Goal: Task Accomplishment & Management: Use online tool/utility

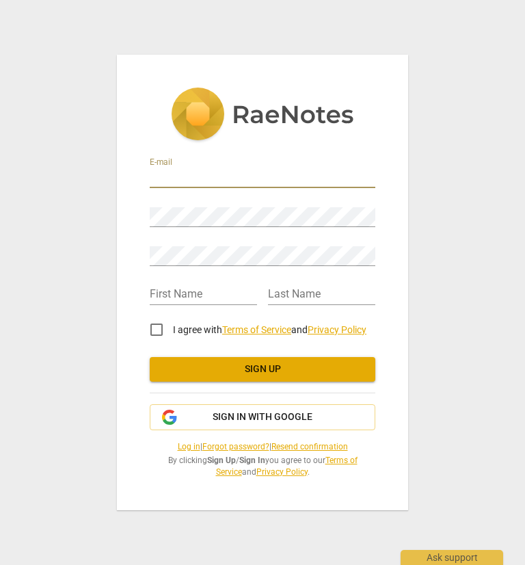
click at [200, 178] on input "email" at bounding box center [263, 178] width 226 height 20
click at [448, 185] on div "E-mail Password Retype Password First Name Last Name I agree with Terms of Serv…" at bounding box center [262, 282] width 525 height 565
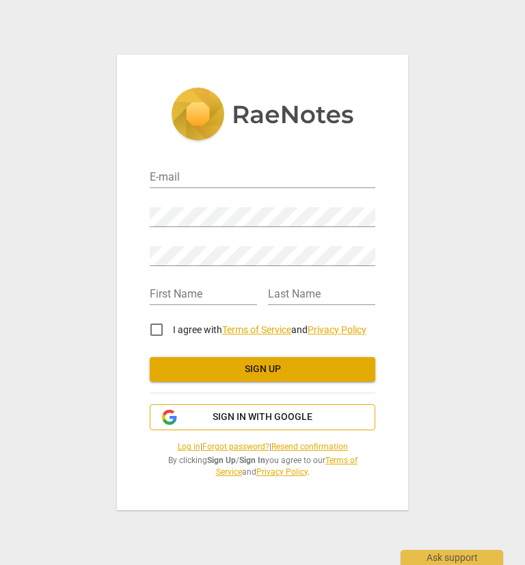
click at [263, 422] on span "Sign in with Google" at bounding box center [263, 417] width 100 height 14
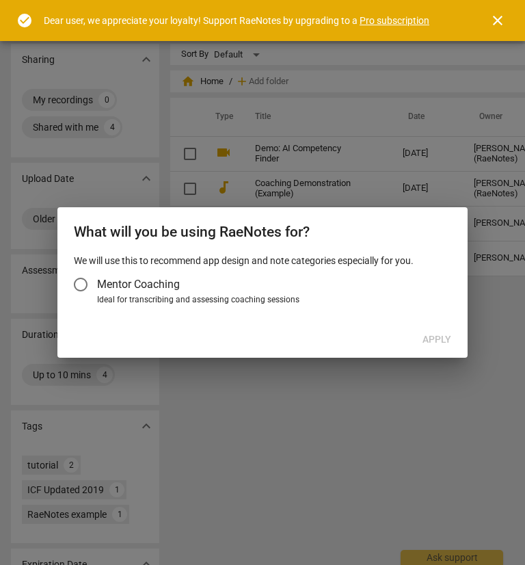
click at [254, 419] on div at bounding box center [262, 282] width 525 height 565
click at [172, 282] on span "Mentor Coaching" at bounding box center [138, 284] width 83 height 16
click at [97, 282] on input "Mentor Coaching" at bounding box center [80, 284] width 33 height 33
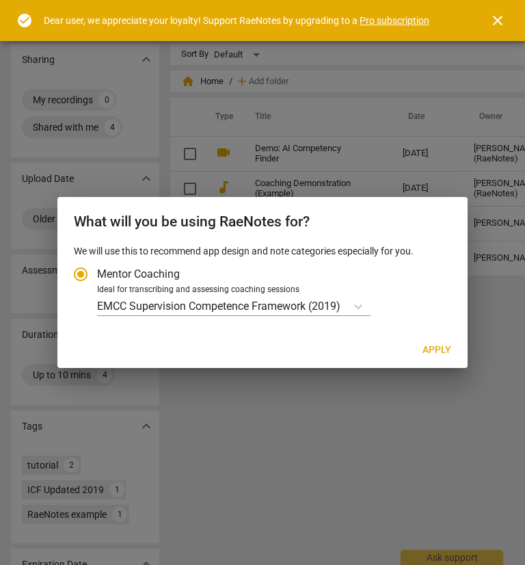
click at [189, 317] on div "We will use this to recommend app design and note categories especially for you…" at bounding box center [262, 288] width 410 height 88
click at [198, 309] on p "EMCC Supervision Competence Framework (2019)" at bounding box center [218, 306] width 243 height 16
click at [0, 0] on input "Ideal for transcribing and assessing coaching sessions EMCC Supervision Compete…" at bounding box center [0, 0] width 0 height 0
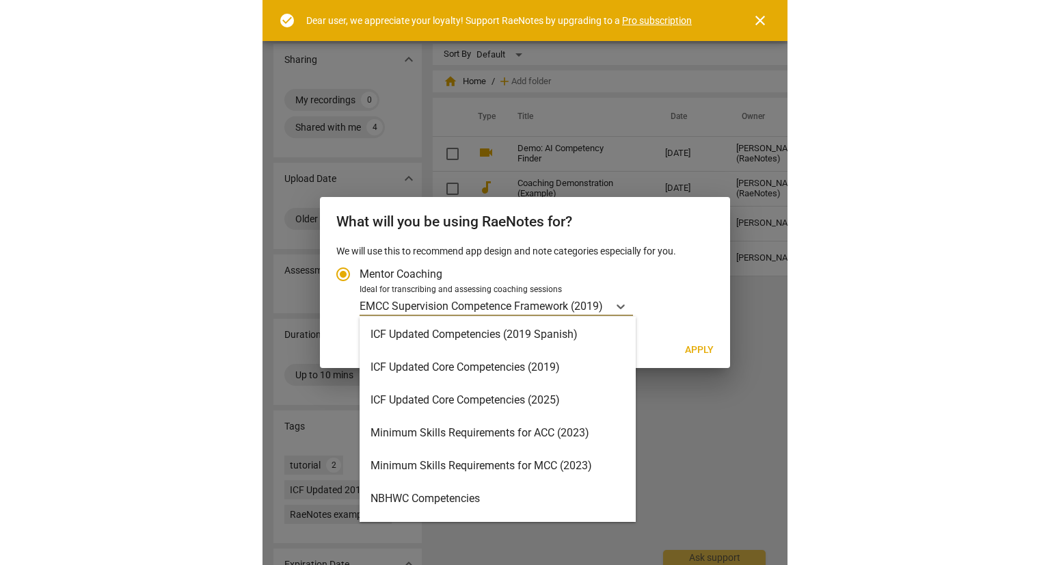
scroll to position [230, 0]
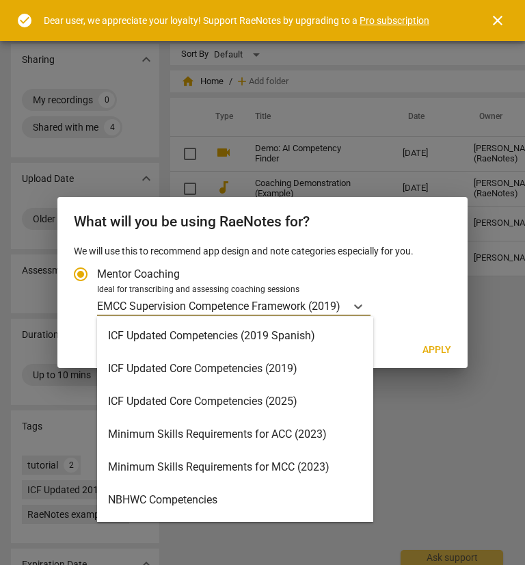
click at [226, 412] on div "ICF Updated Core Competencies (2025)" at bounding box center [235, 401] width 276 height 33
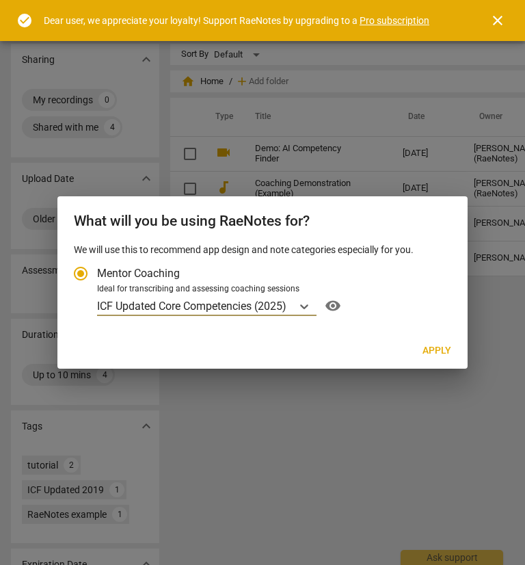
click at [453, 351] on button "Apply" at bounding box center [437, 350] width 51 height 25
radio input "false"
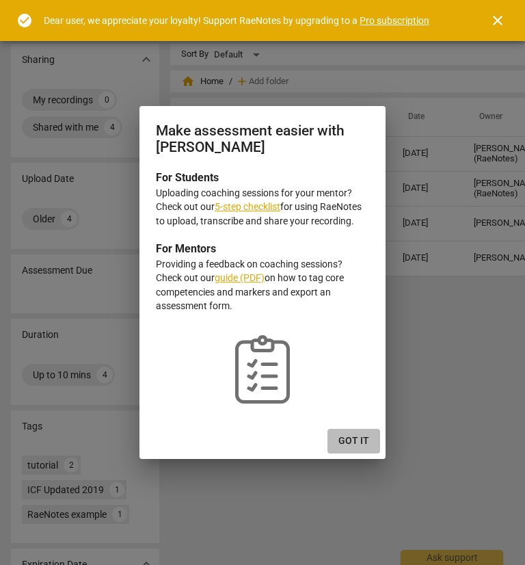
click at [356, 449] on button "Got it" at bounding box center [354, 441] width 53 height 25
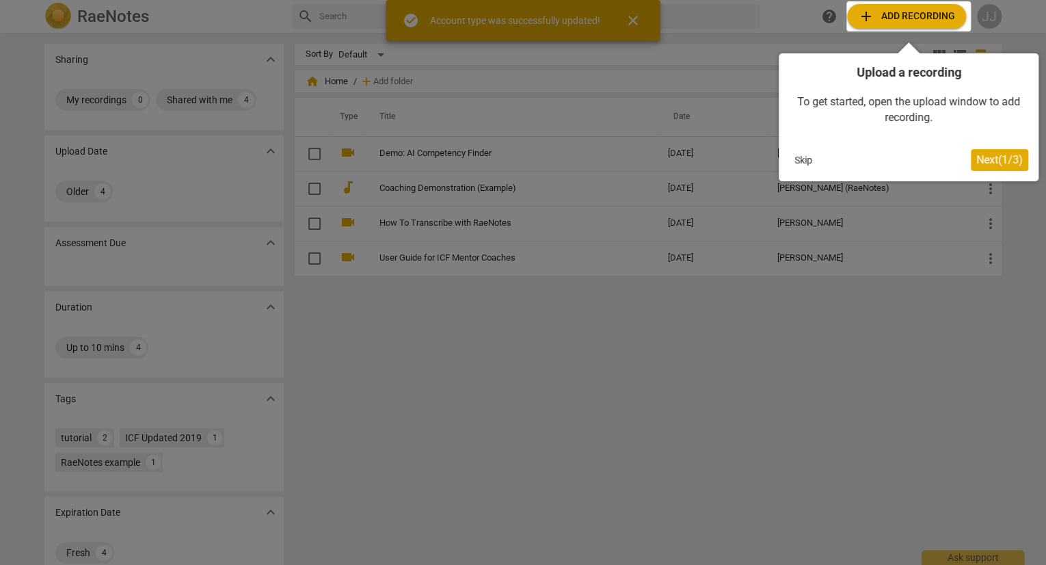
click at [525, 23] on div at bounding box center [909, 16] width 124 height 30
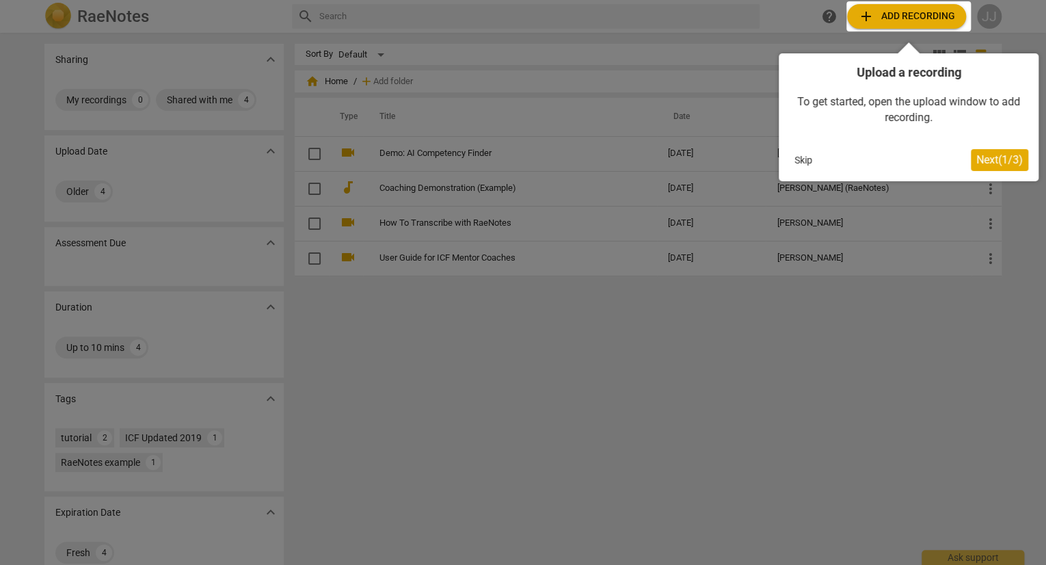
click at [525, 16] on div at bounding box center [909, 16] width 124 height 30
click at [525, 164] on span "Next ( 1 / 3 )" at bounding box center [1000, 159] width 47 height 13
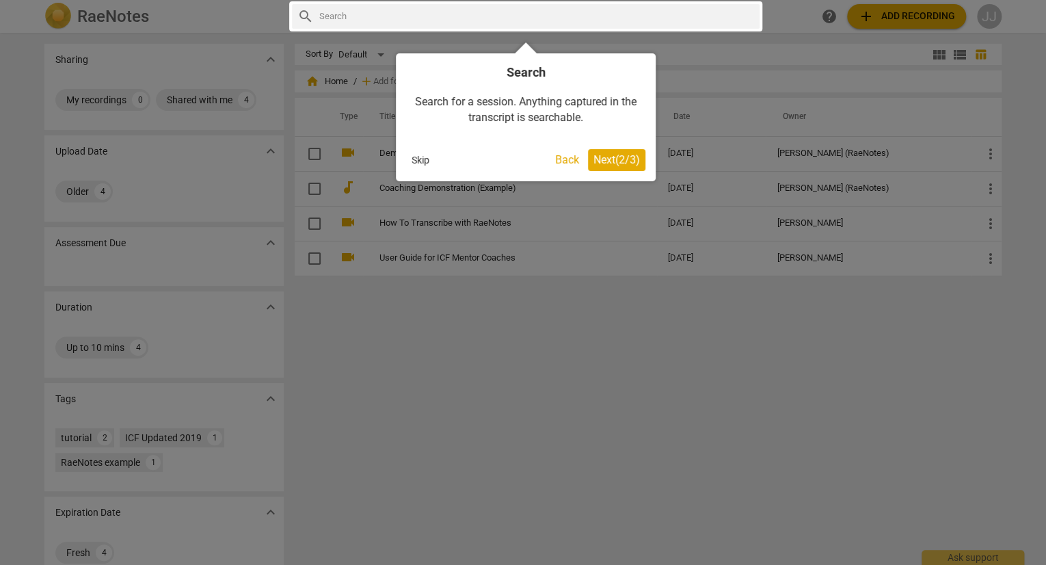
click at [525, 165] on span "Next ( 2 / 3 )" at bounding box center [617, 159] width 47 height 13
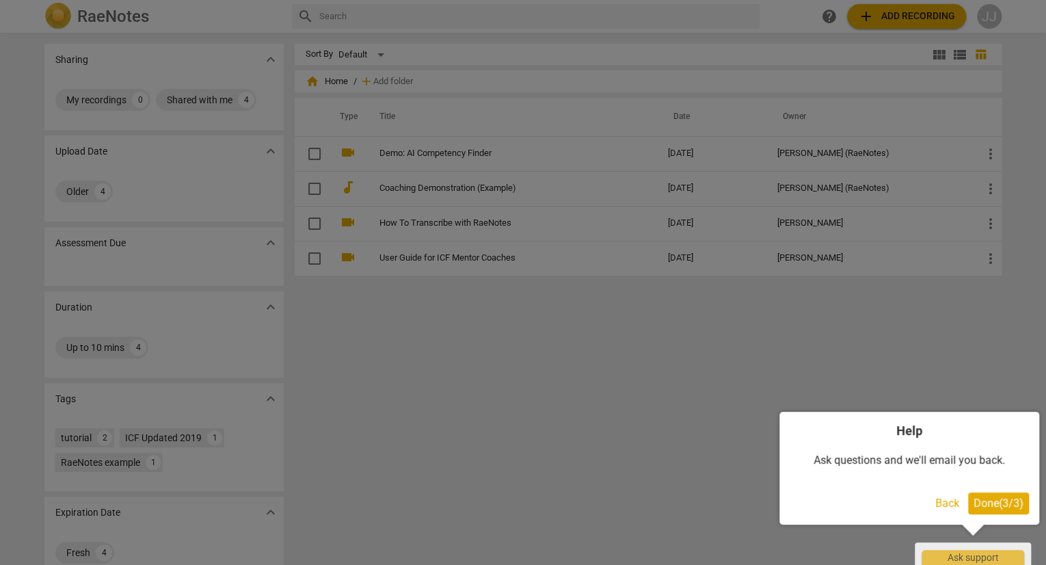
click at [525, 496] on button "Done ( 3 / 3 )" at bounding box center [998, 503] width 61 height 22
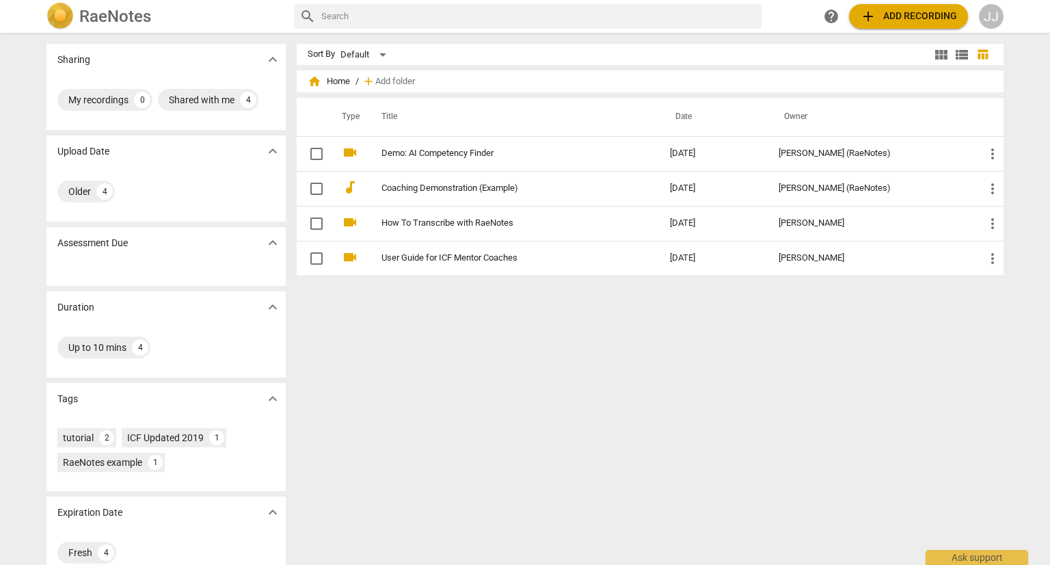
click at [525, 20] on span "add Add recording" at bounding box center [908, 16] width 97 height 16
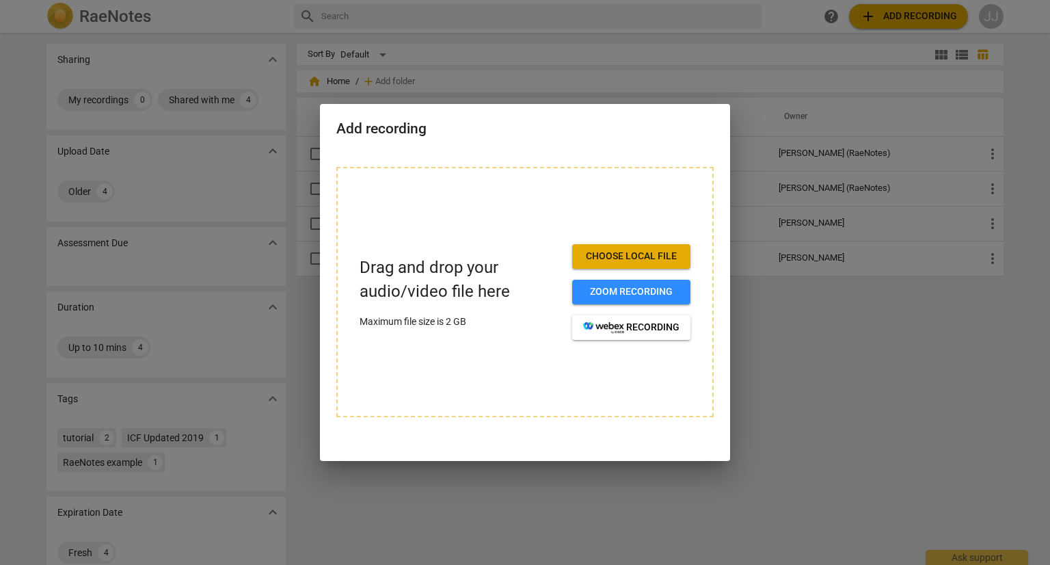
click at [525, 263] on button "Choose local file" at bounding box center [631, 256] width 118 height 25
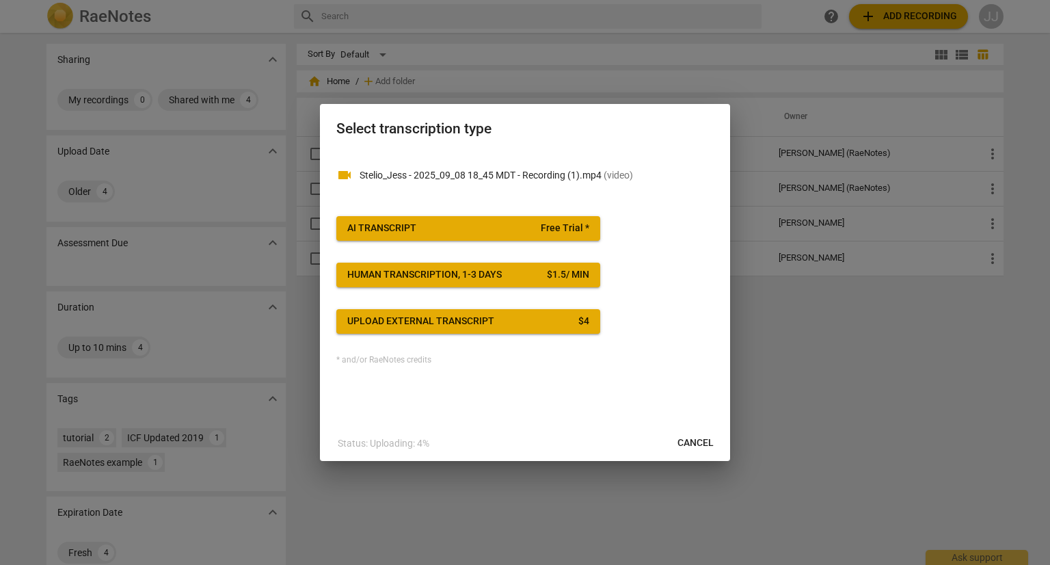
click at [421, 224] on span "AI Transcript Free Trial *" at bounding box center [468, 229] width 242 height 14
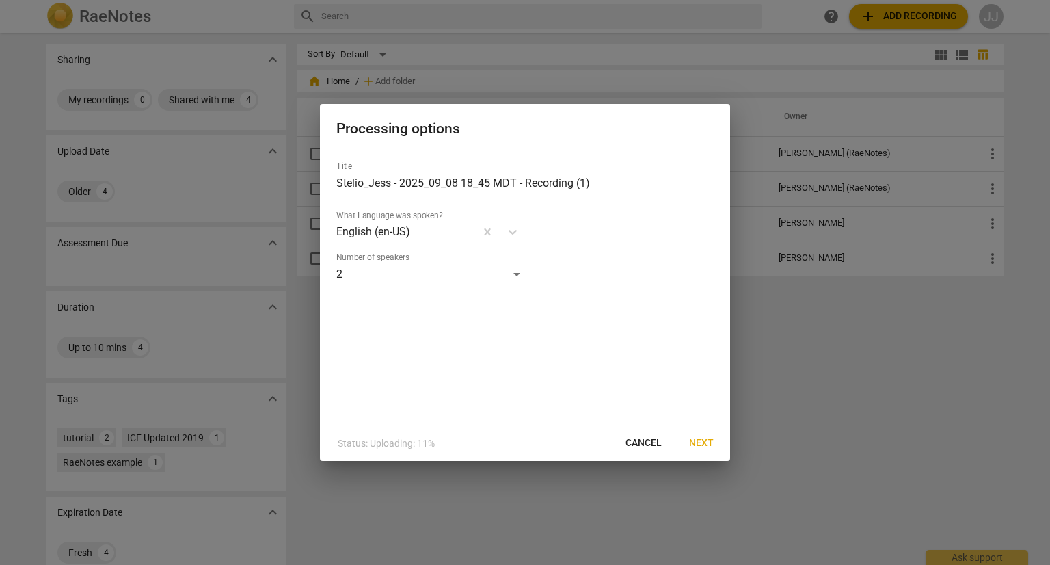
click at [525, 437] on span "Next" at bounding box center [701, 443] width 25 height 14
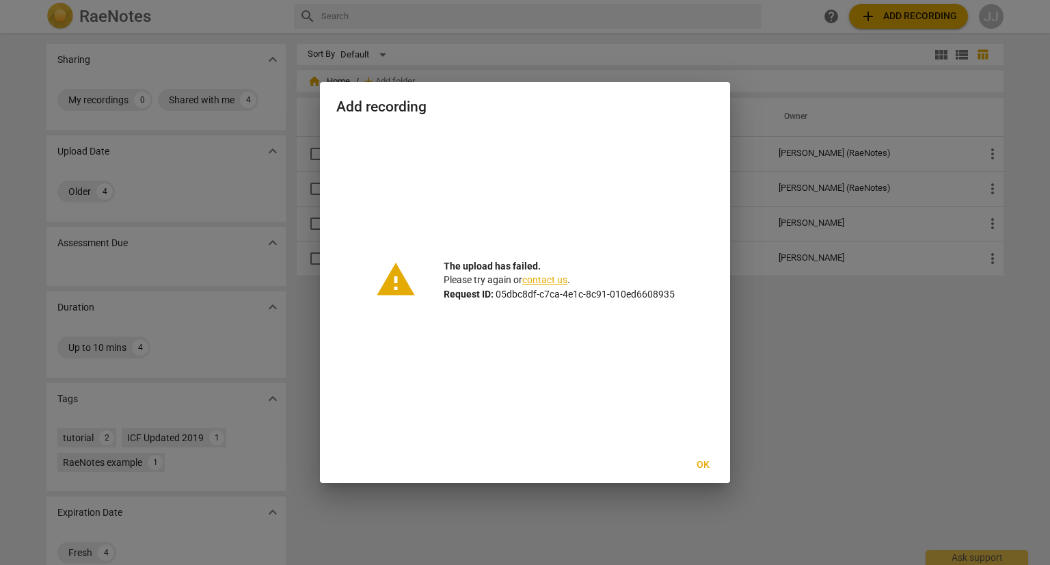
click at [525, 465] on span "Ok" at bounding box center [703, 465] width 22 height 14
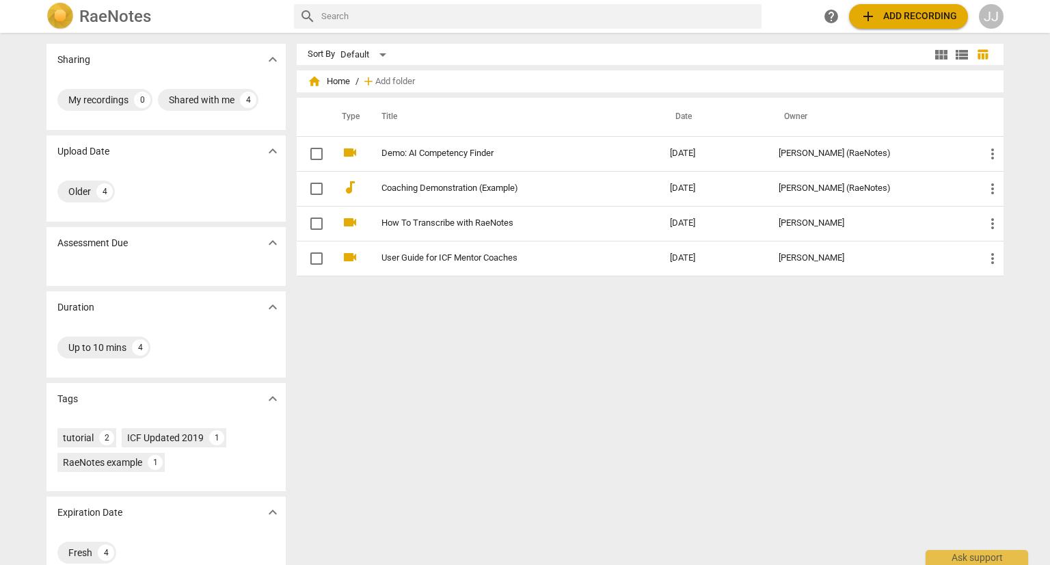
click at [525, 9] on span "add Add recording" at bounding box center [908, 16] width 97 height 16
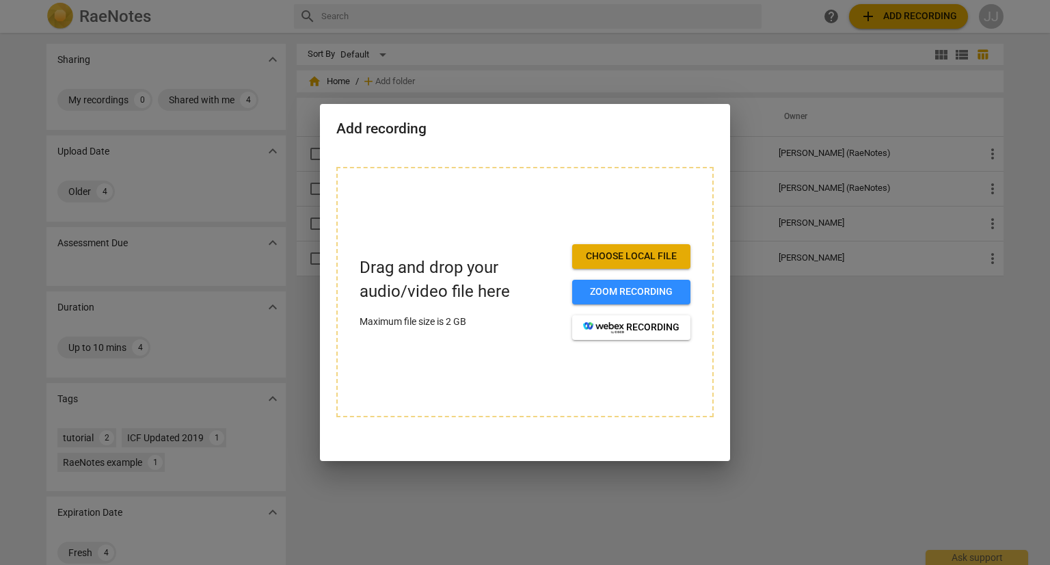
click at [525, 260] on span "Choose local file" at bounding box center [631, 257] width 96 height 14
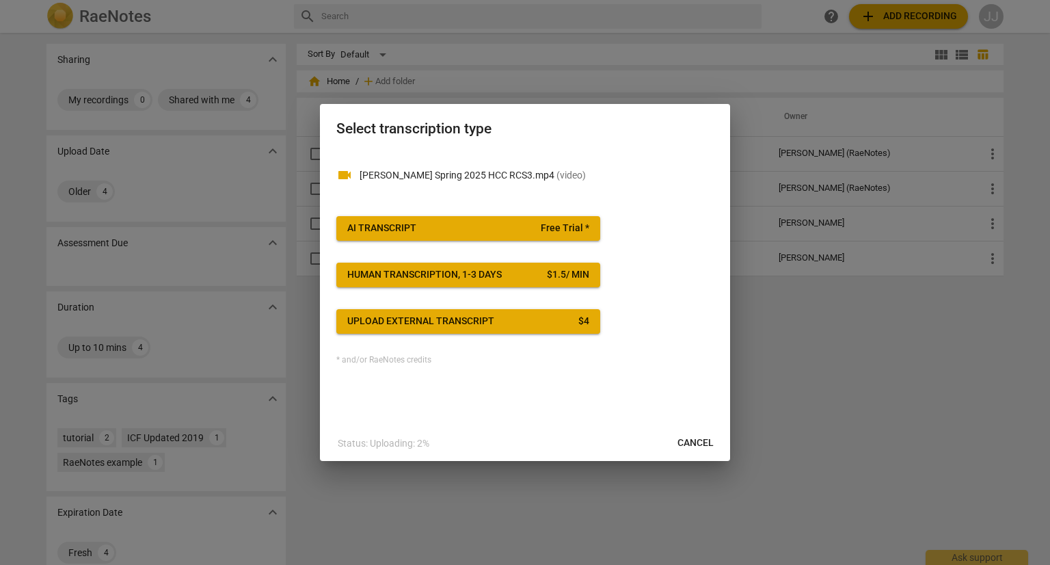
click at [505, 218] on button "AI Transcript Free Trial *" at bounding box center [468, 228] width 264 height 25
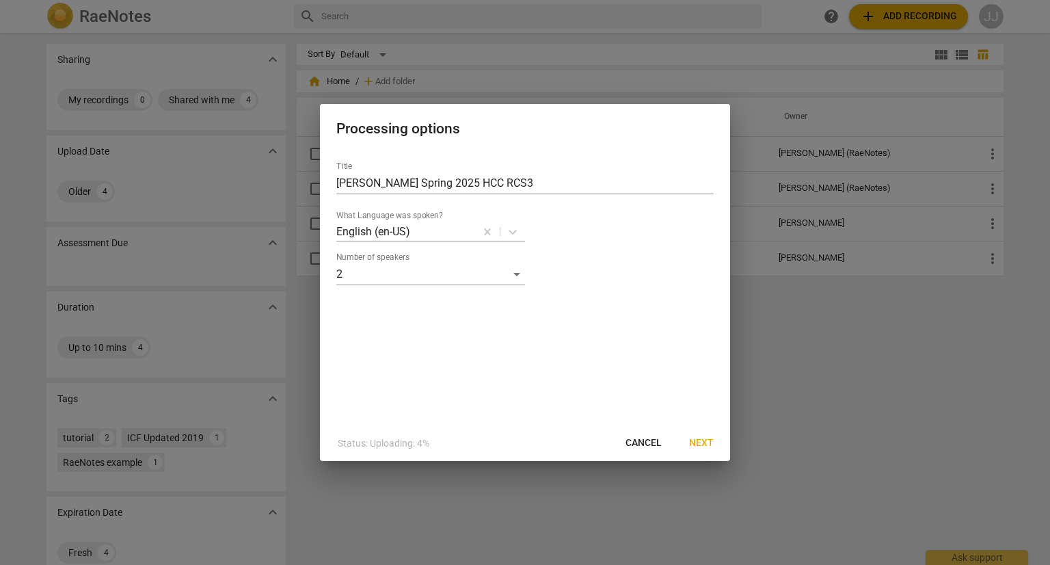
click at [525, 452] on button "Next" at bounding box center [701, 443] width 47 height 25
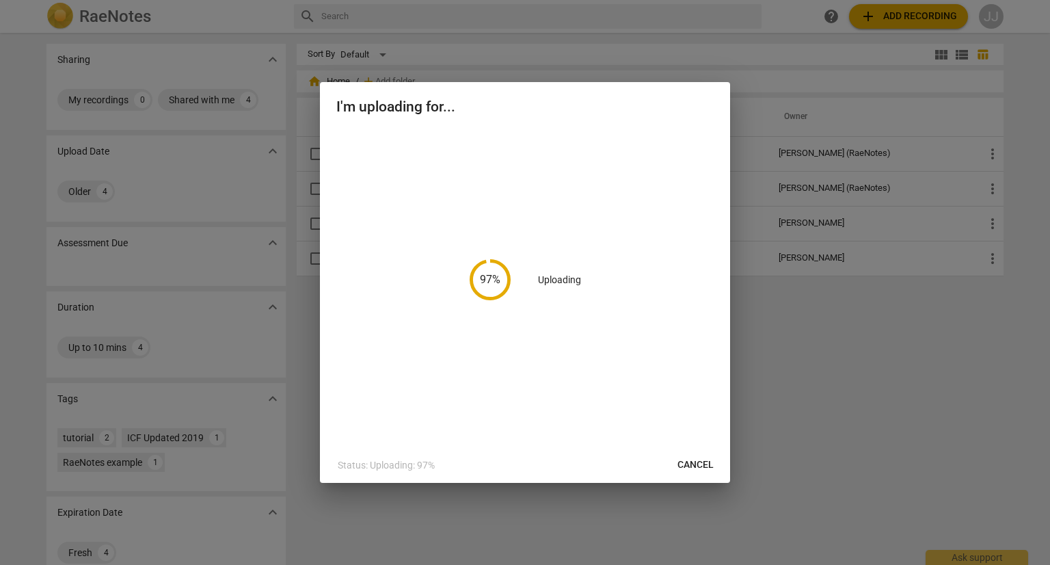
click at [525, 134] on div "97 % Uploading" at bounding box center [524, 280] width 377 height 302
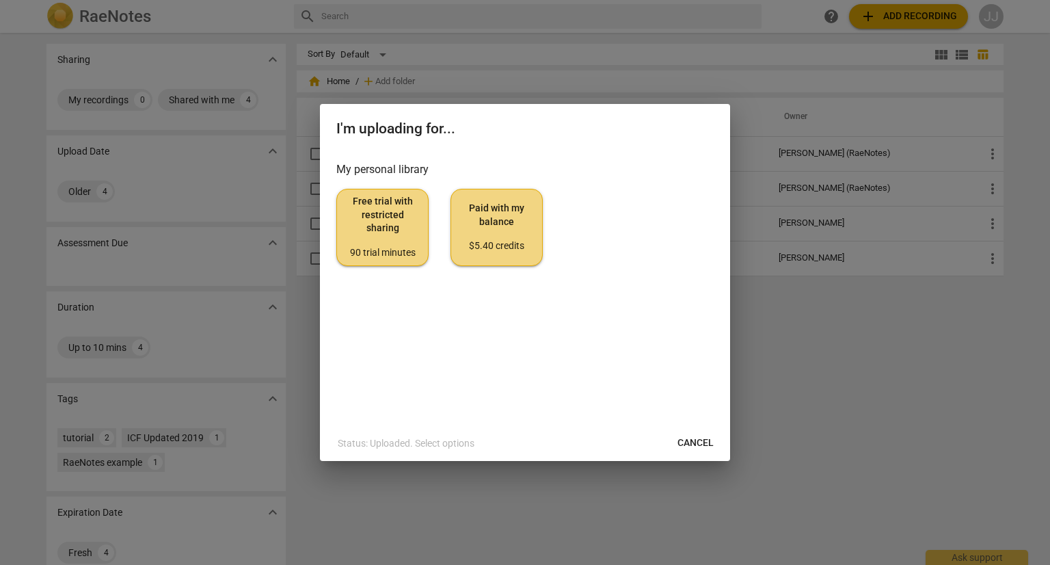
click at [381, 211] on span "Free trial with restricted sharing 90 trial minutes" at bounding box center [382, 227] width 69 height 64
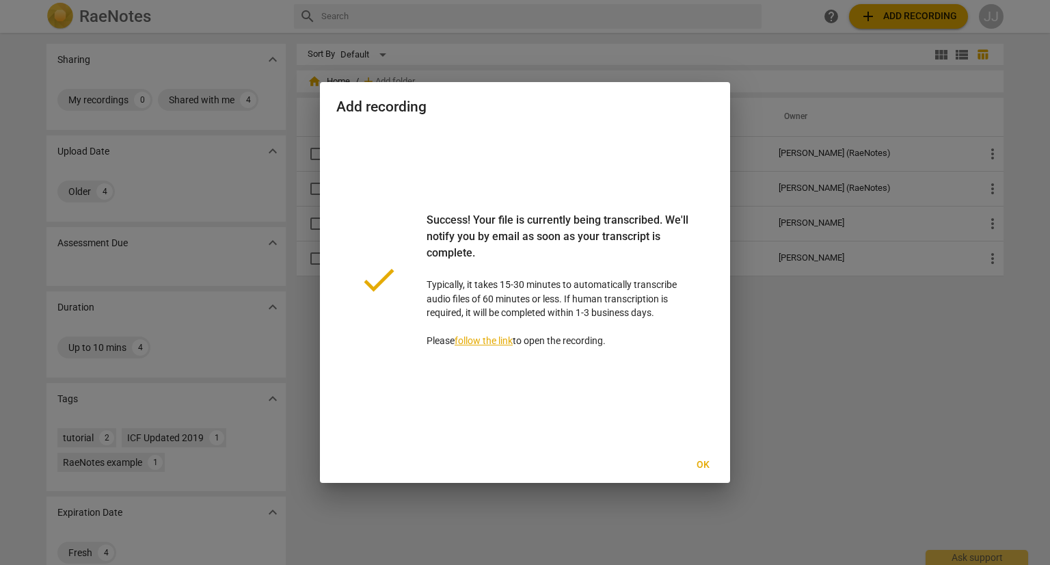
click at [525, 464] on span "Ok" at bounding box center [703, 465] width 22 height 14
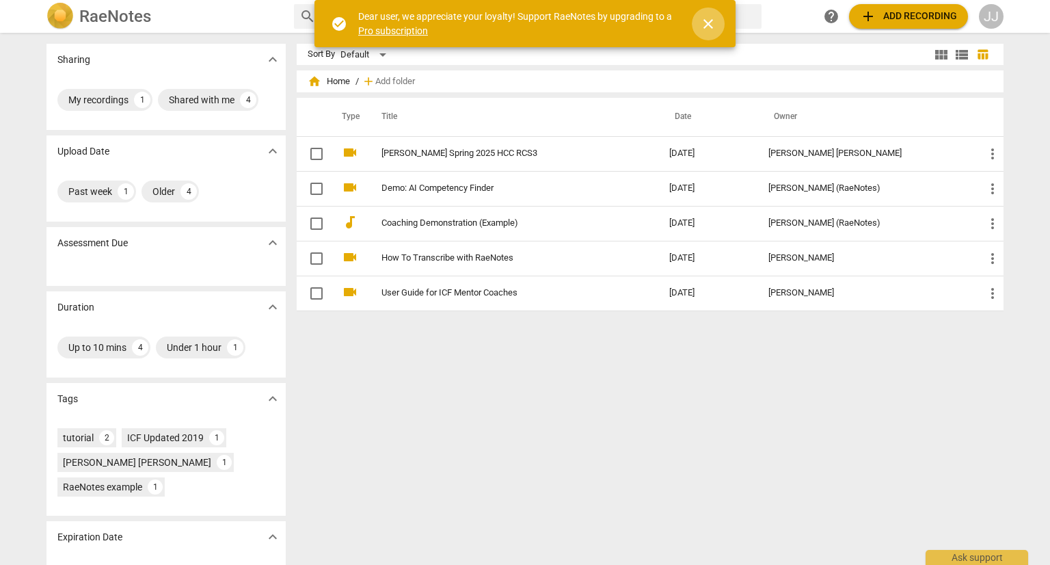
click at [708, 32] on button "close" at bounding box center [708, 24] width 33 height 33
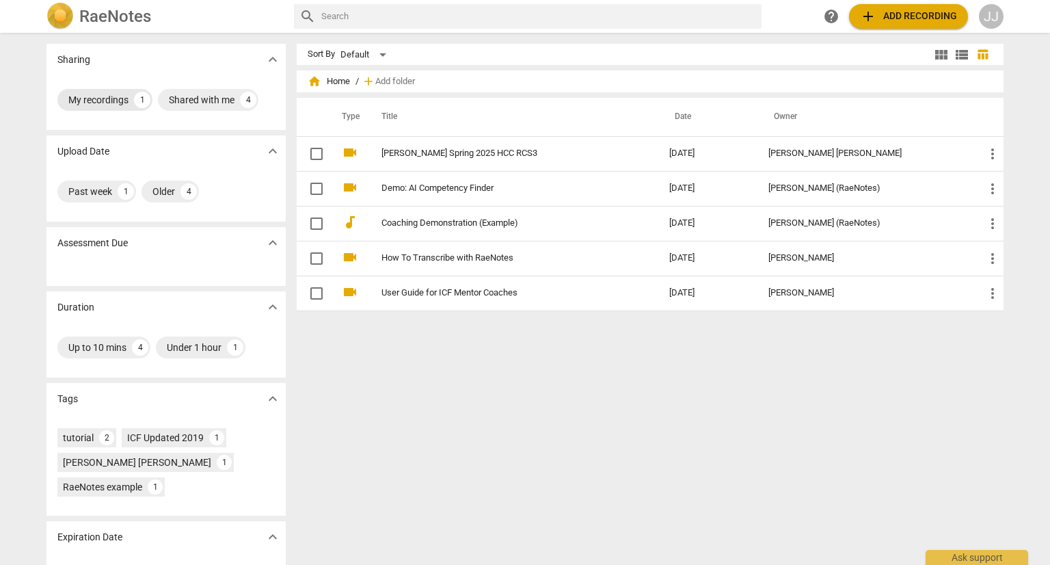
click at [118, 94] on div "My recordings" at bounding box center [98, 100] width 60 height 14
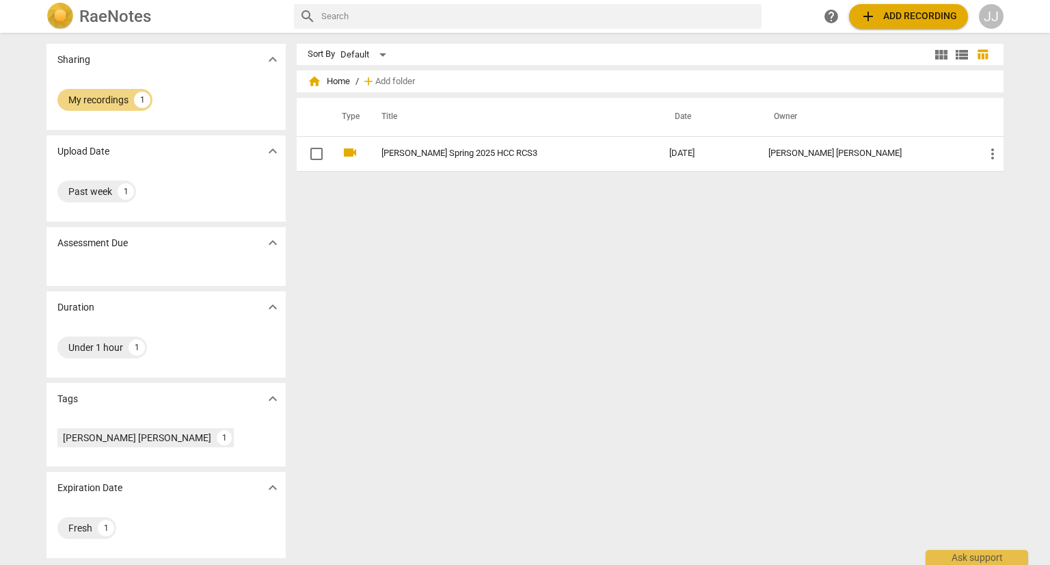
click at [124, 81] on div "My recordings 1" at bounding box center [166, 102] width 239 height 55
click at [120, 94] on div "My recordings" at bounding box center [98, 100] width 60 height 14
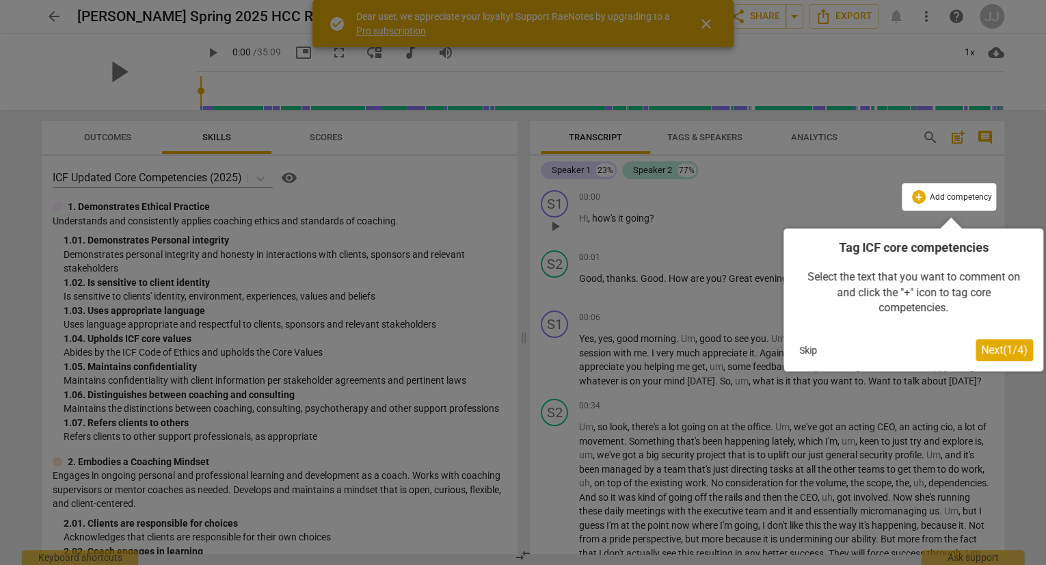
click at [999, 347] on span "Next ( 1 / 4 )" at bounding box center [1004, 349] width 47 height 13
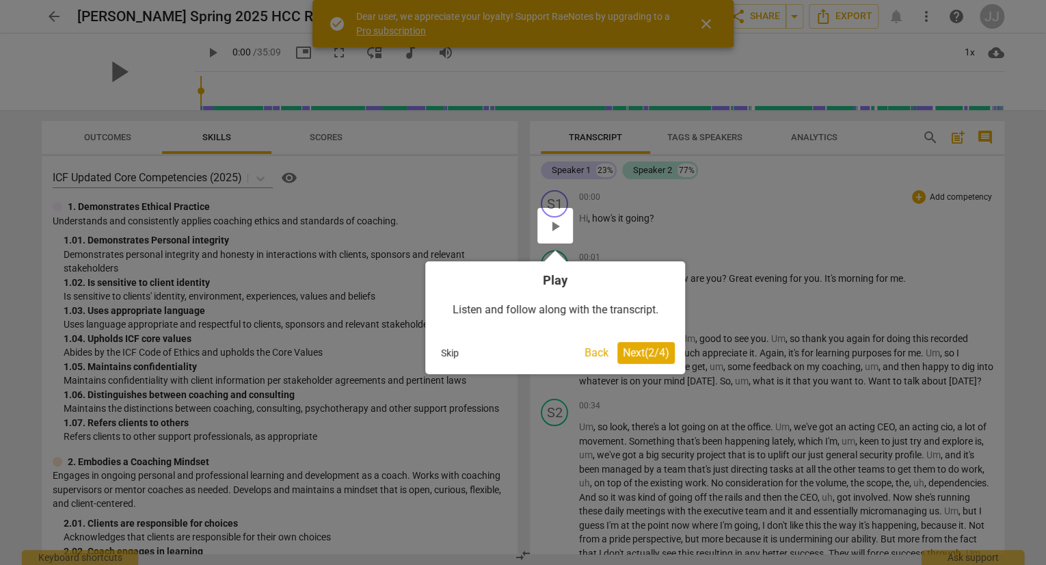
click at [648, 351] on span "Next ( 2 / 4 )" at bounding box center [646, 352] width 47 height 13
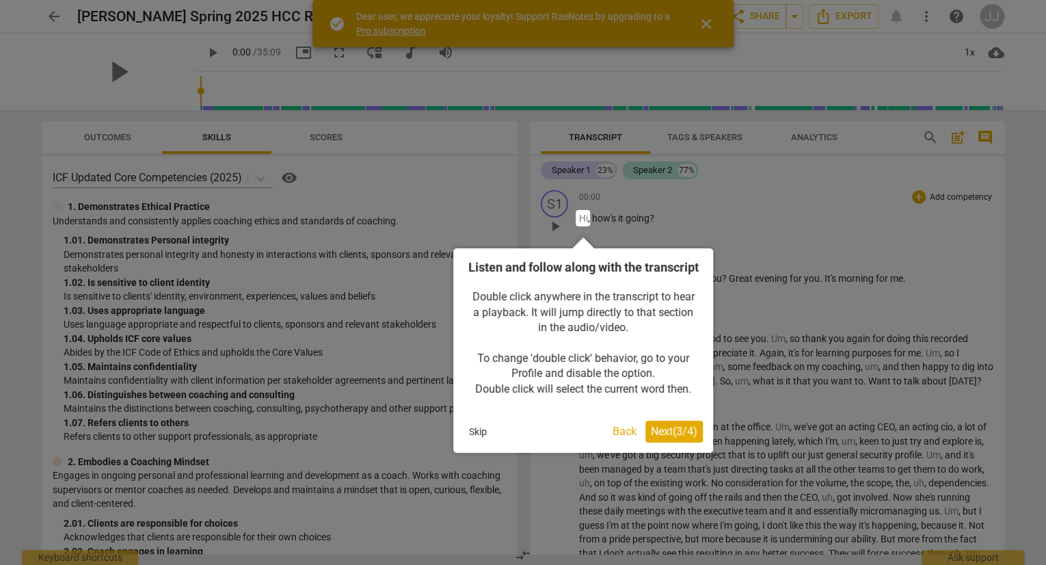
click at [673, 438] on span "Next ( 3 / 4 )" at bounding box center [674, 431] width 47 height 13
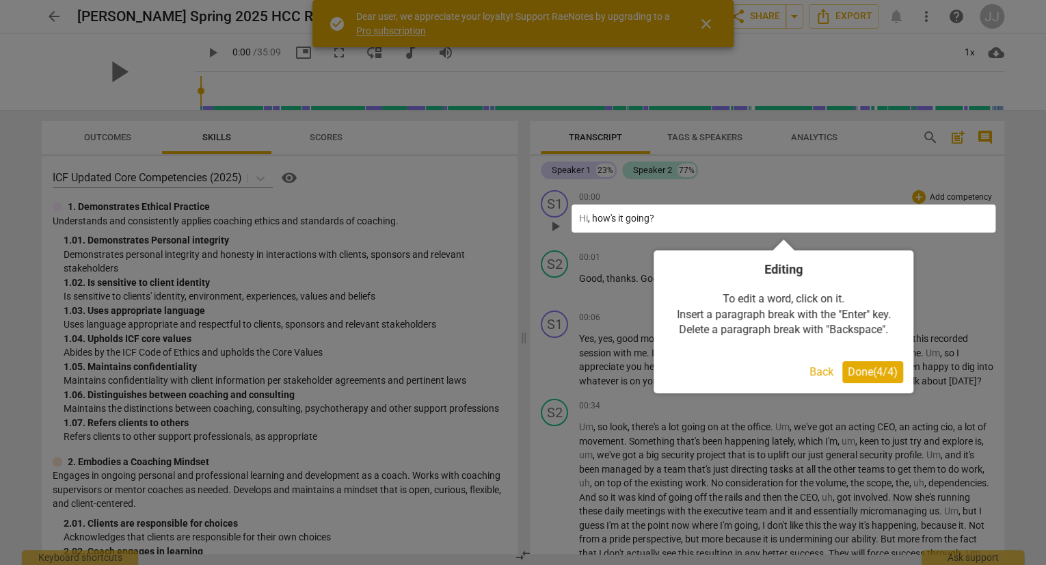
click at [875, 371] on span "Done ( 4 / 4 )" at bounding box center [873, 371] width 50 height 13
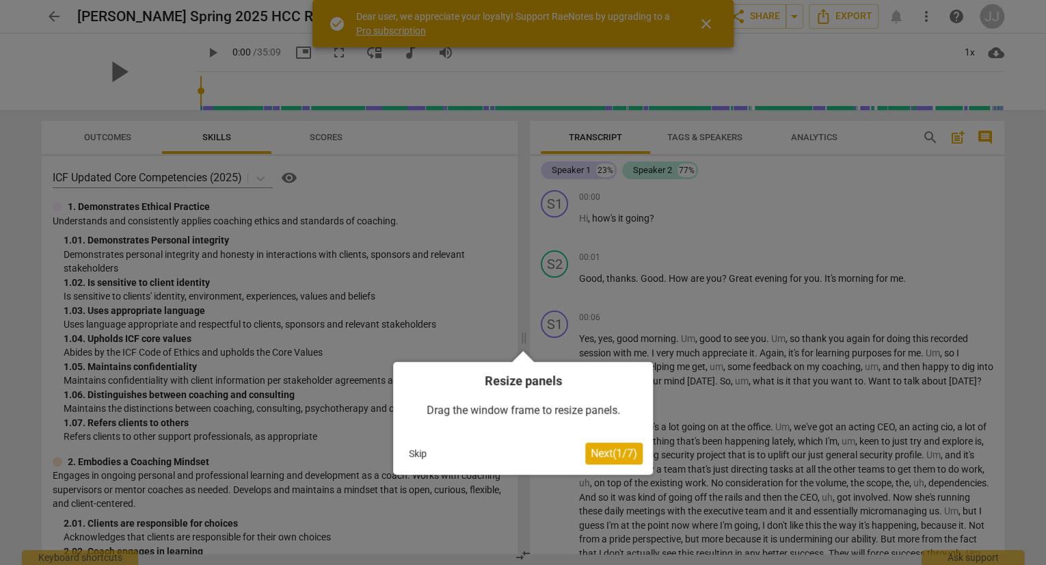
click at [631, 455] on span "Next ( 1 / 7 )" at bounding box center [614, 453] width 47 height 13
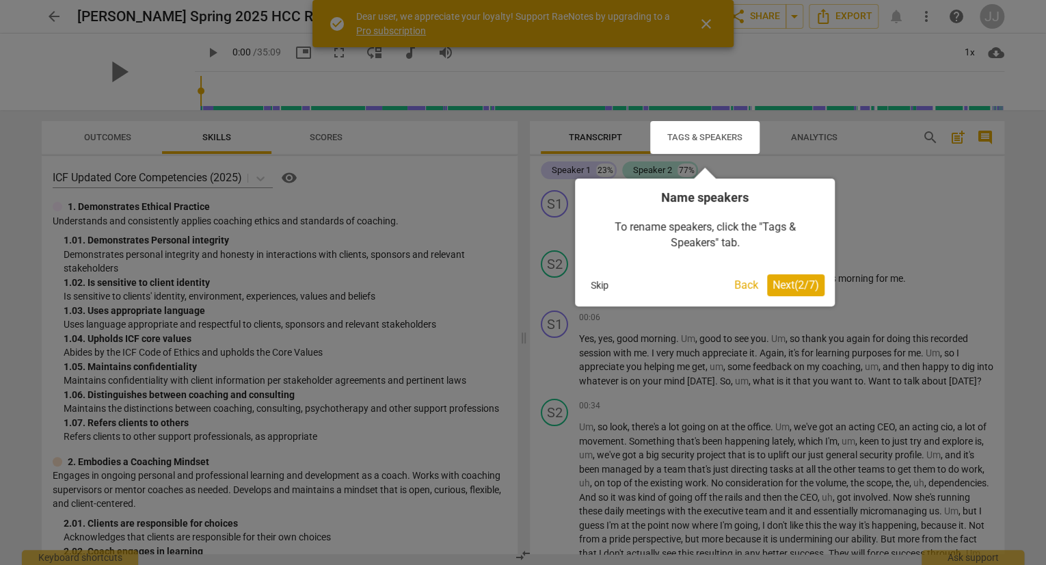
click at [796, 282] on span "Next ( 2 / 7 )" at bounding box center [796, 284] width 47 height 13
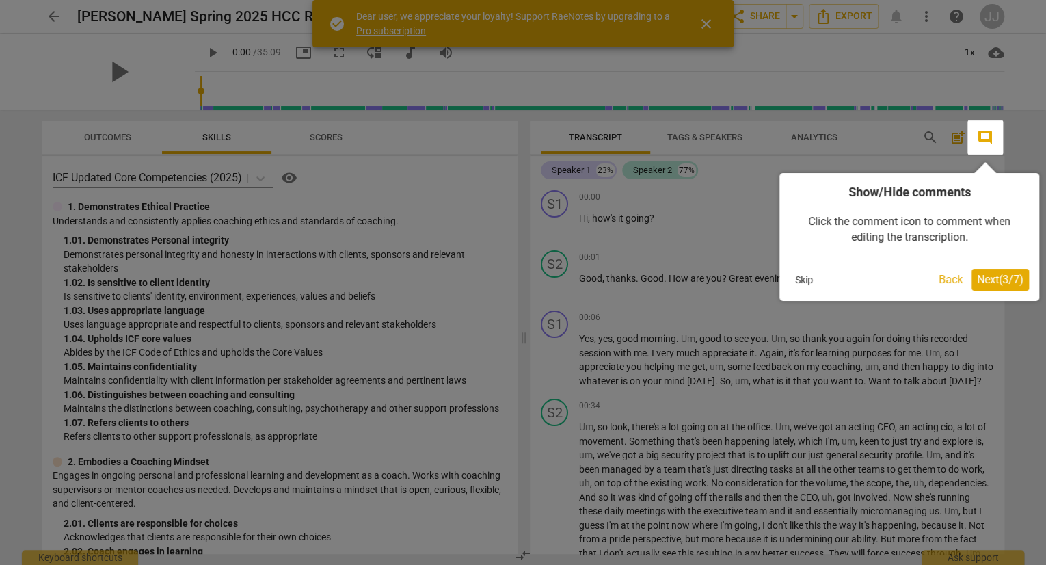
click at [980, 276] on span "Next ( 3 / 7 )" at bounding box center [1000, 279] width 47 height 13
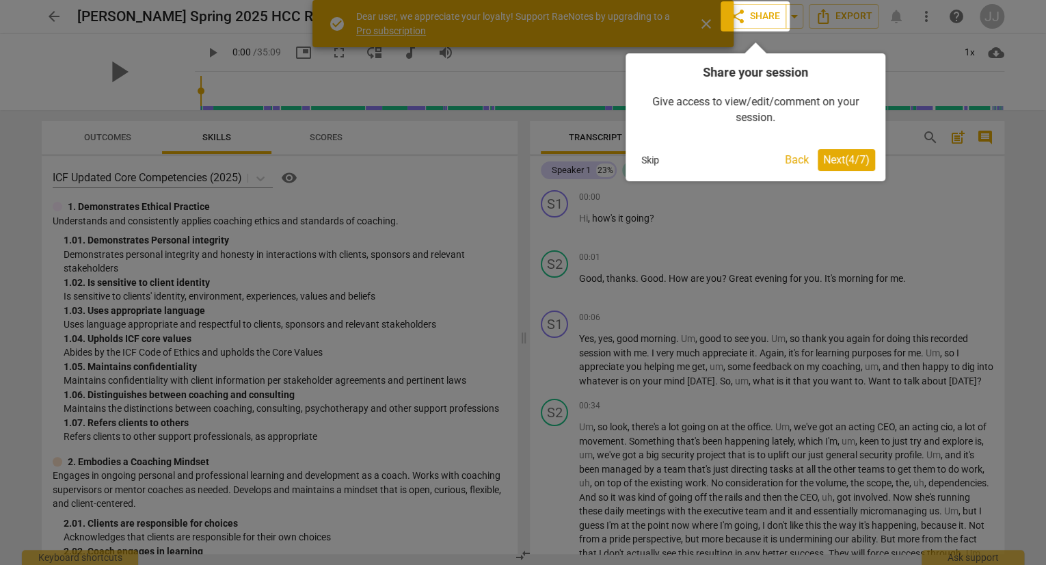
click at [849, 163] on span "Next ( 4 / 7 )" at bounding box center [846, 159] width 47 height 13
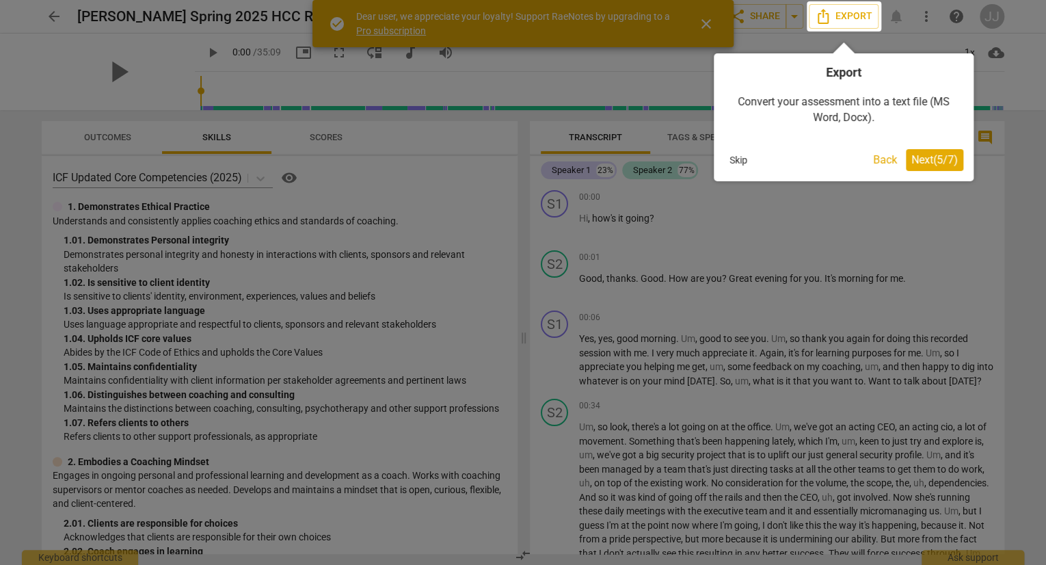
click at [940, 161] on span "Next ( 5 / 7 )" at bounding box center [935, 159] width 47 height 13
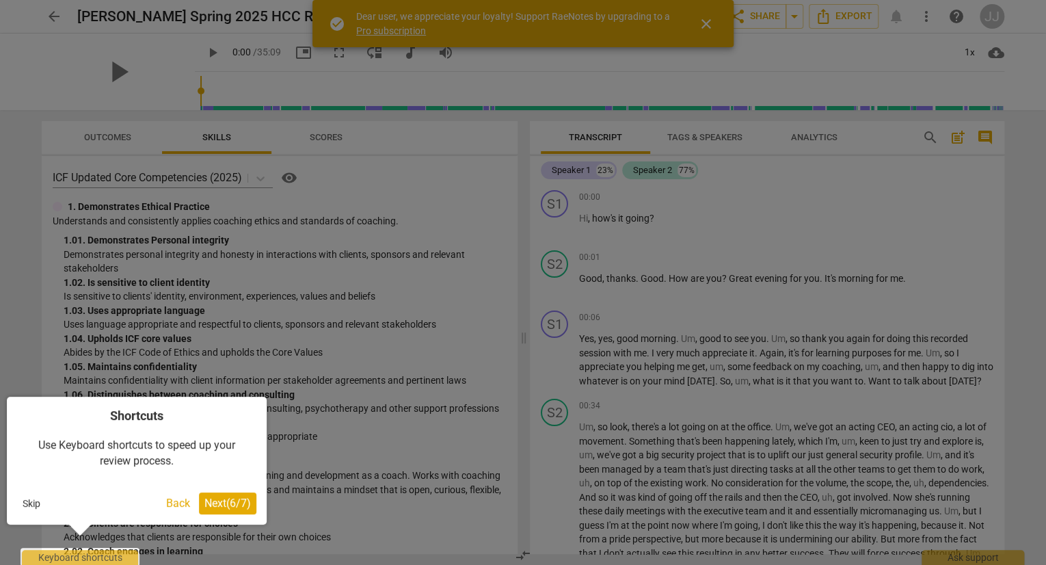
click at [214, 505] on span "Next ( 6 / 7 )" at bounding box center [227, 502] width 47 height 13
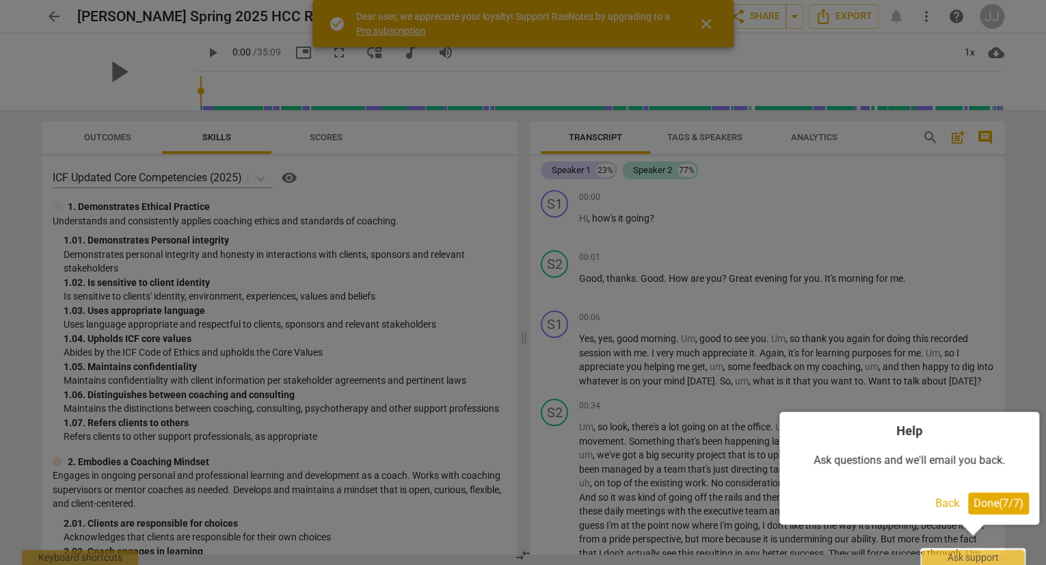
click at [1013, 501] on span "Done ( 7 / 7 )" at bounding box center [999, 502] width 50 height 13
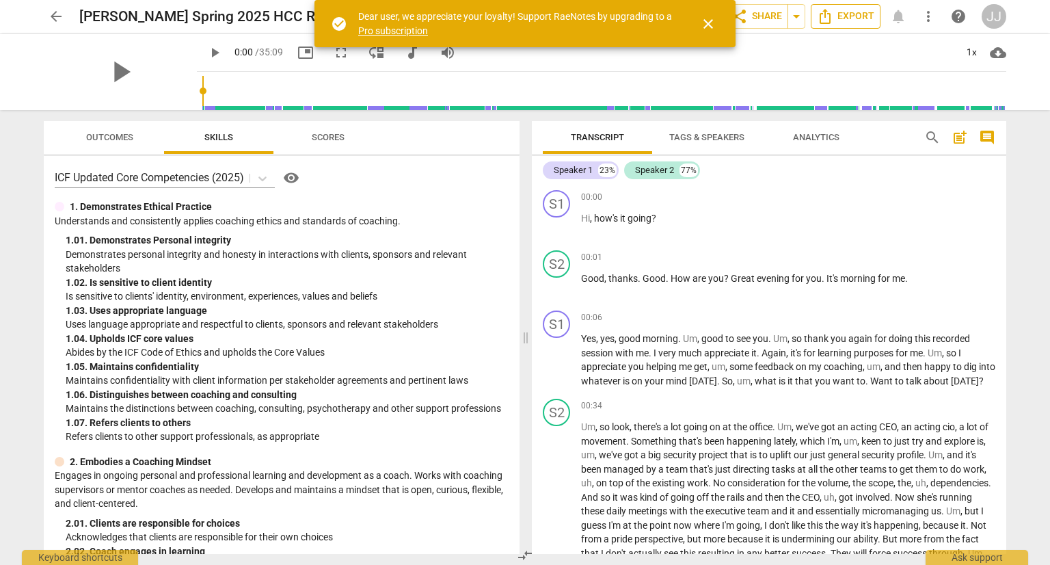
click at [831, 18] on icon "Export" at bounding box center [825, 16] width 11 height 15
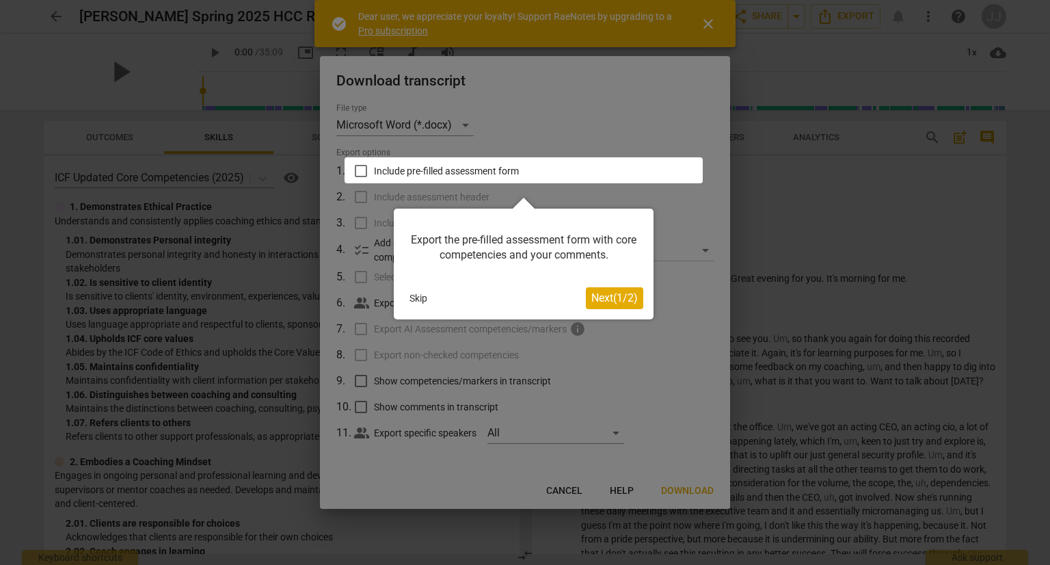
click at [604, 295] on span "Next ( 1 / 2 )" at bounding box center [615, 297] width 47 height 13
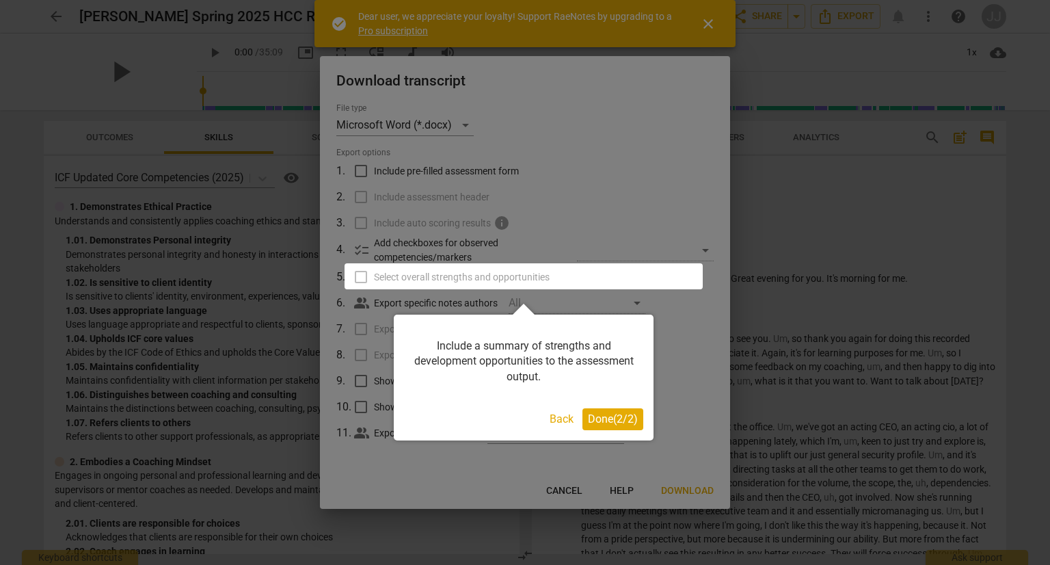
click at [610, 418] on span "Done ( 2 / 2 )" at bounding box center [613, 418] width 50 height 13
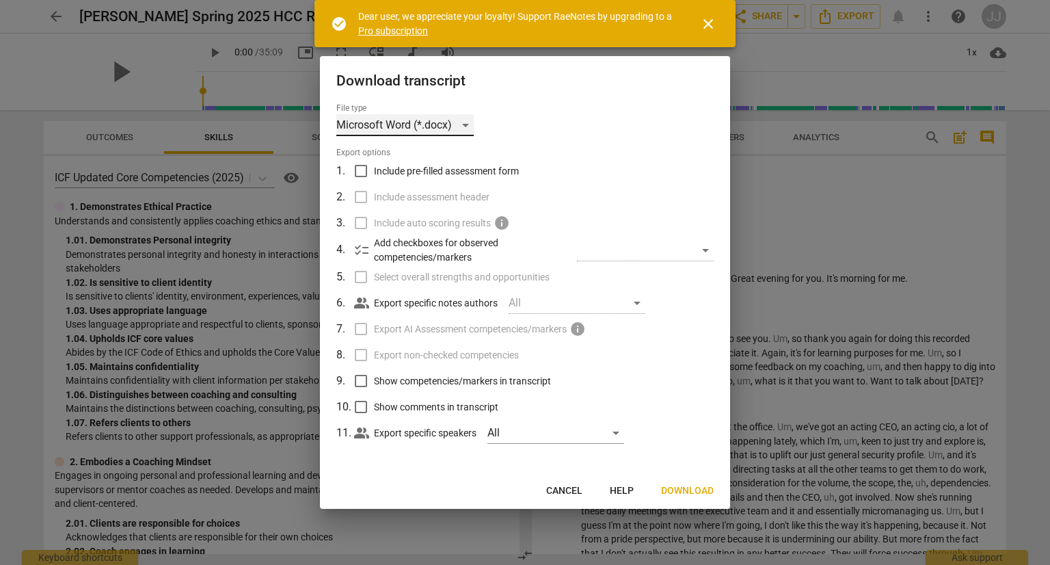
click at [466, 127] on div "Microsoft Word (*.docx)" at bounding box center [404, 125] width 137 height 22
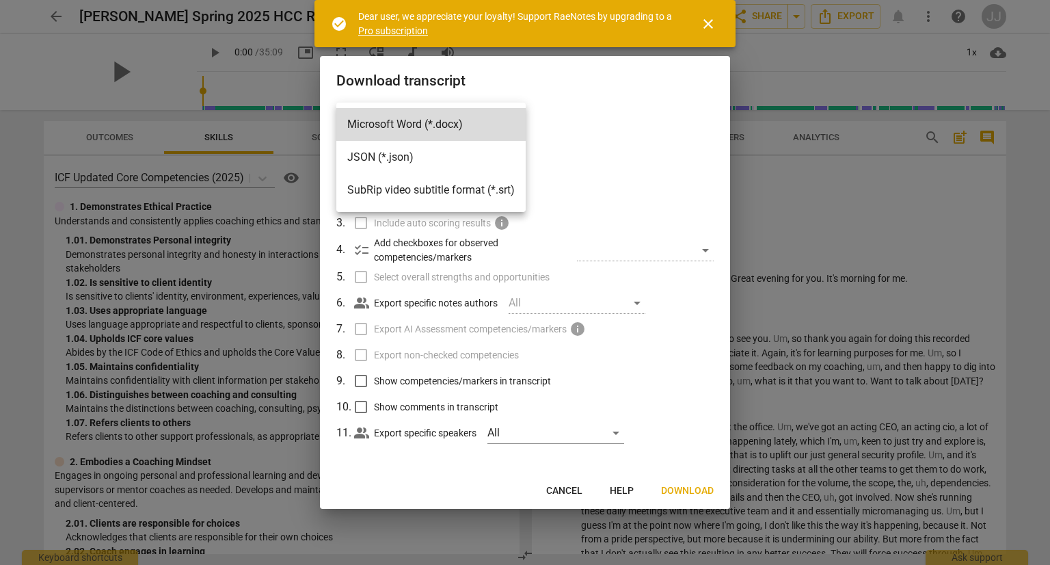
click at [466, 127] on li "Microsoft Word (*.docx)" at bounding box center [430, 124] width 189 height 33
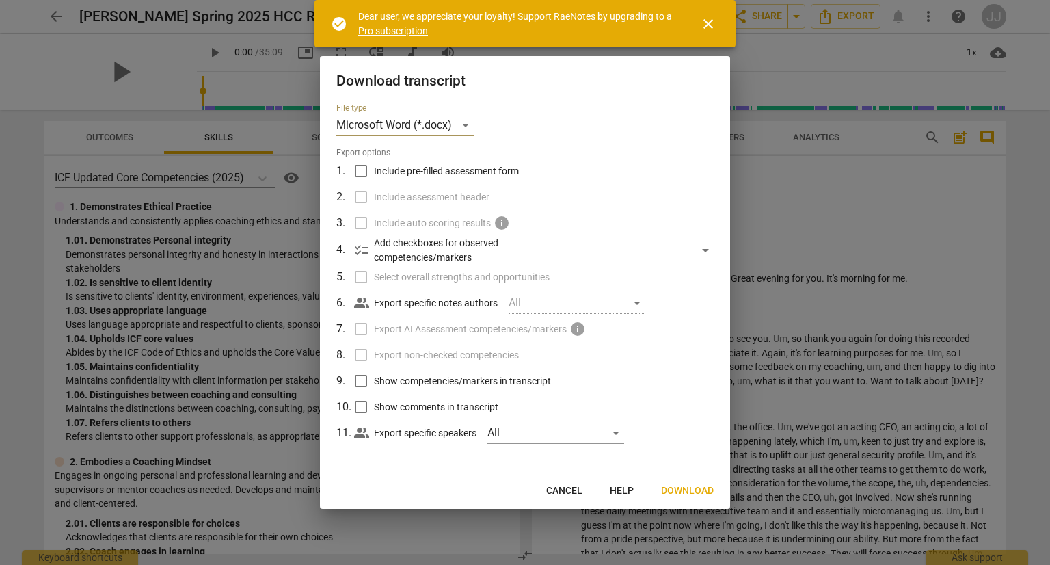
click at [685, 490] on span "Download" at bounding box center [687, 491] width 53 height 14
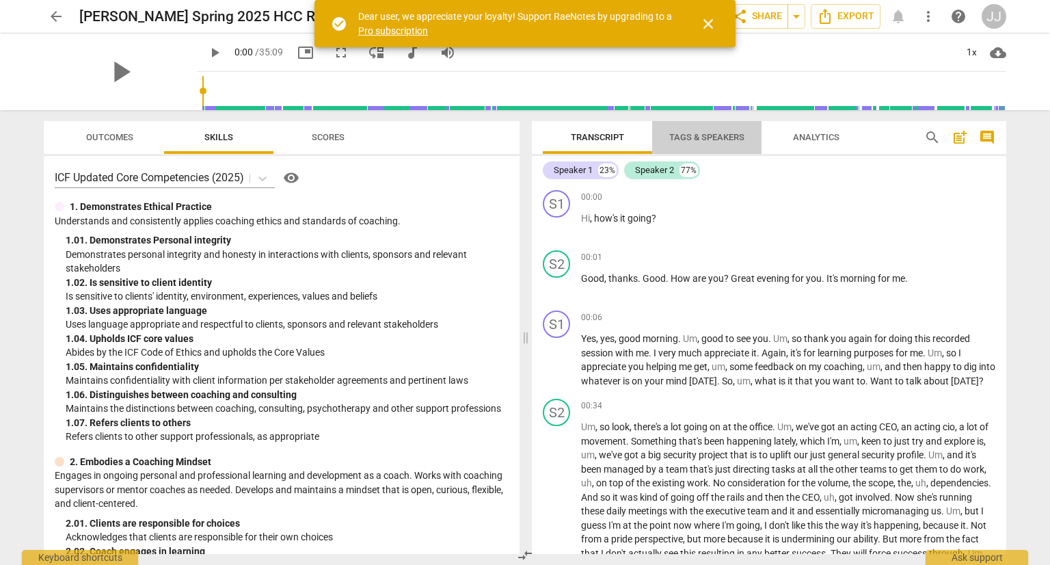
click at [718, 136] on span "Tags & Speakers" at bounding box center [706, 137] width 75 height 10
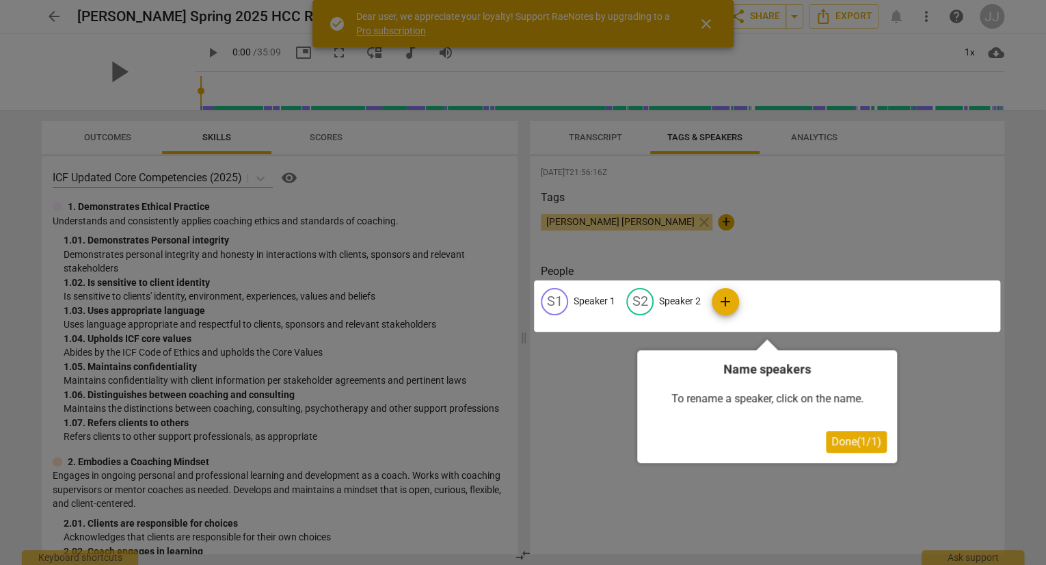
click at [721, 185] on div at bounding box center [523, 282] width 1046 height 565
click at [597, 129] on div at bounding box center [523, 282] width 1046 height 565
click at [850, 432] on button "Done ( 1 / 1 )" at bounding box center [856, 442] width 61 height 22
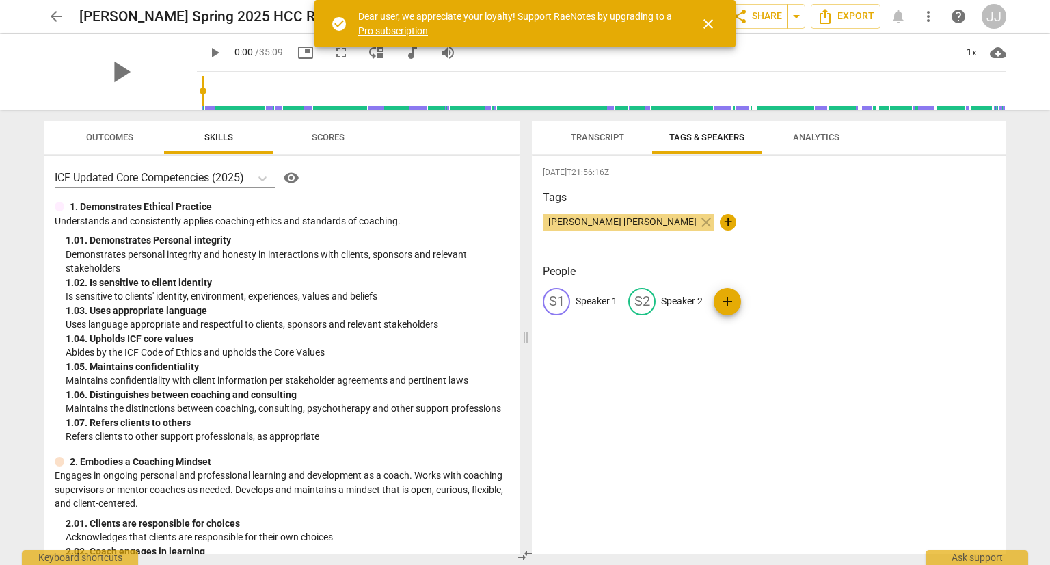
click at [581, 140] on span "Transcript" at bounding box center [597, 137] width 53 height 10
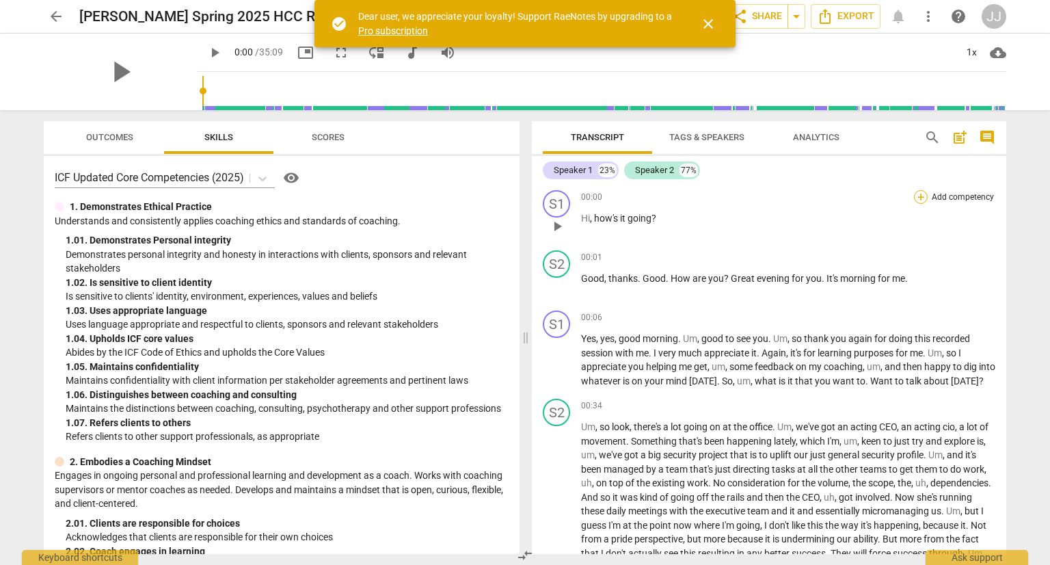
click at [920, 194] on div "+" at bounding box center [921, 197] width 14 height 14
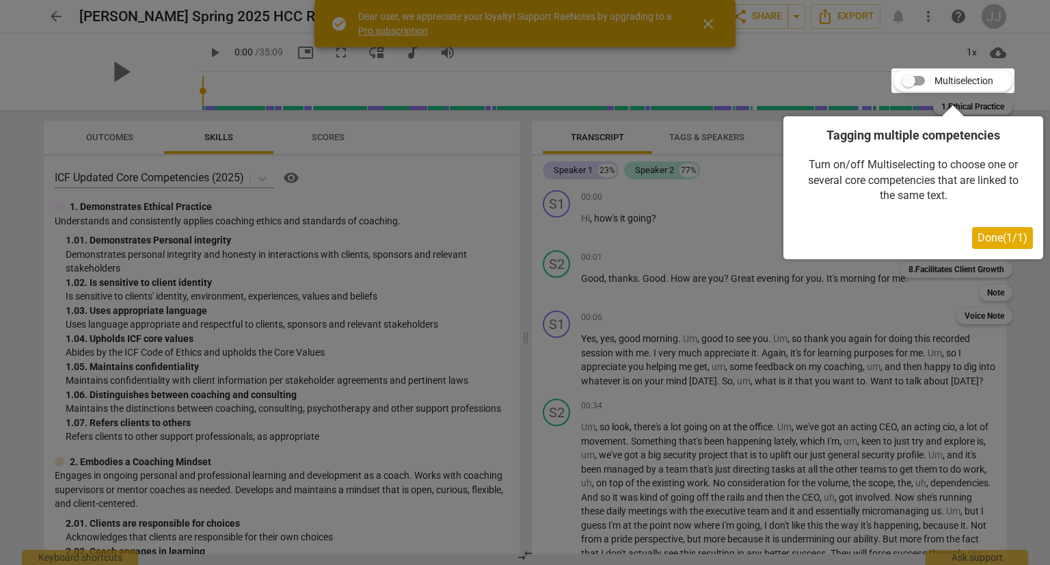
click at [1014, 238] on span "Done ( 1 / 1 )" at bounding box center [1003, 237] width 50 height 13
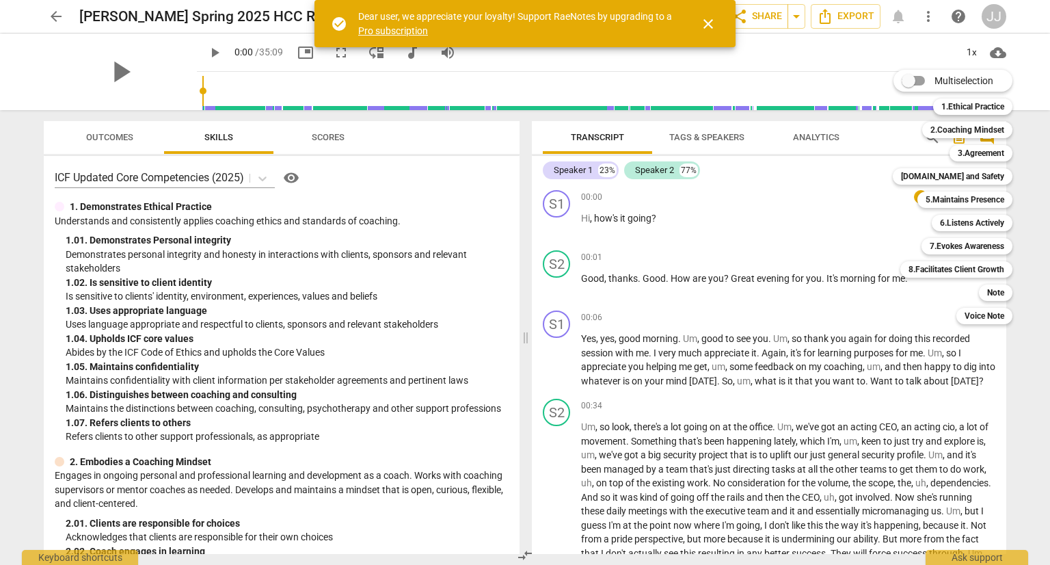
click at [754, 217] on div at bounding box center [525, 282] width 1050 height 565
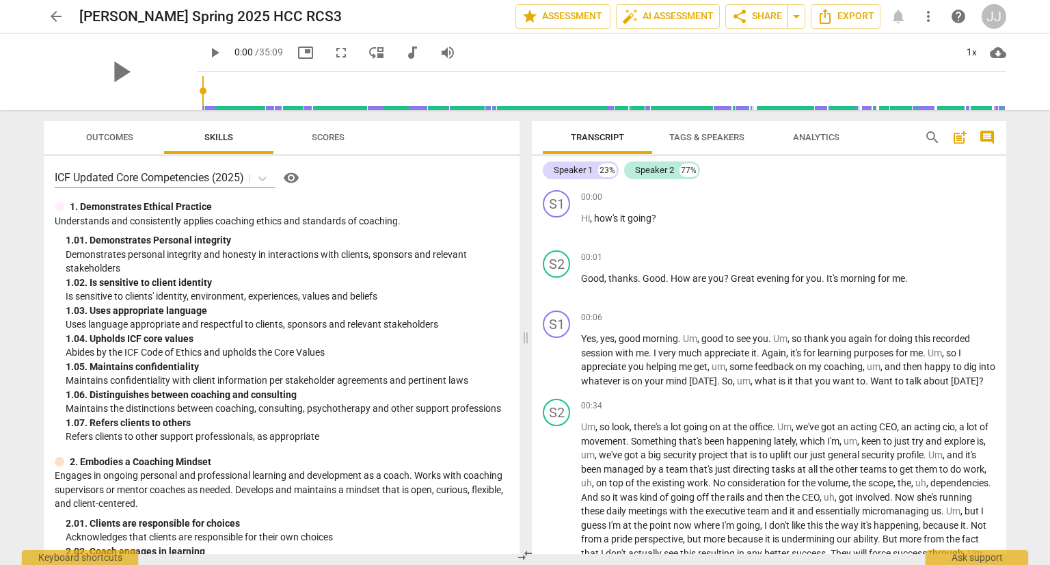
click at [328, 144] on span "Scores" at bounding box center [328, 138] width 66 height 18
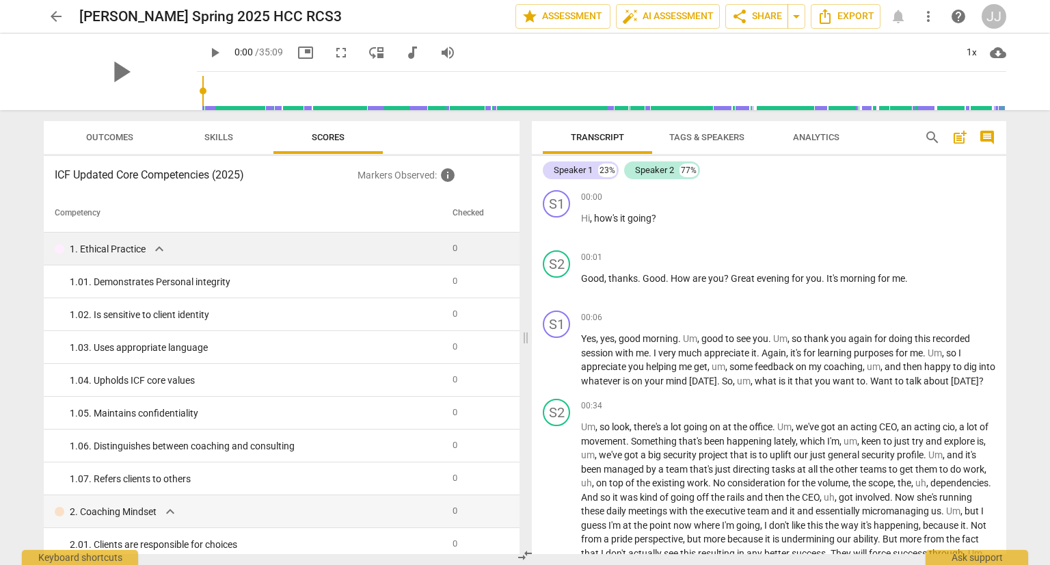
click at [150, 243] on div "1. Ethical Practice expand_more" at bounding box center [248, 249] width 387 height 16
click at [132, 136] on span "Outcomes" at bounding box center [109, 137] width 47 height 10
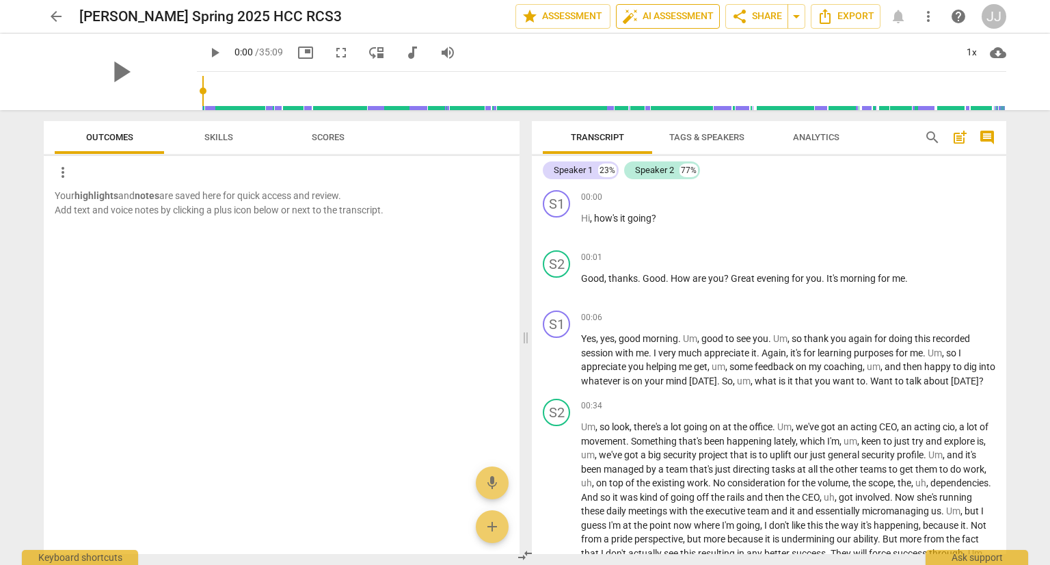
click at [685, 13] on span "auto_fix_high AI Assessment" at bounding box center [668, 16] width 92 height 16
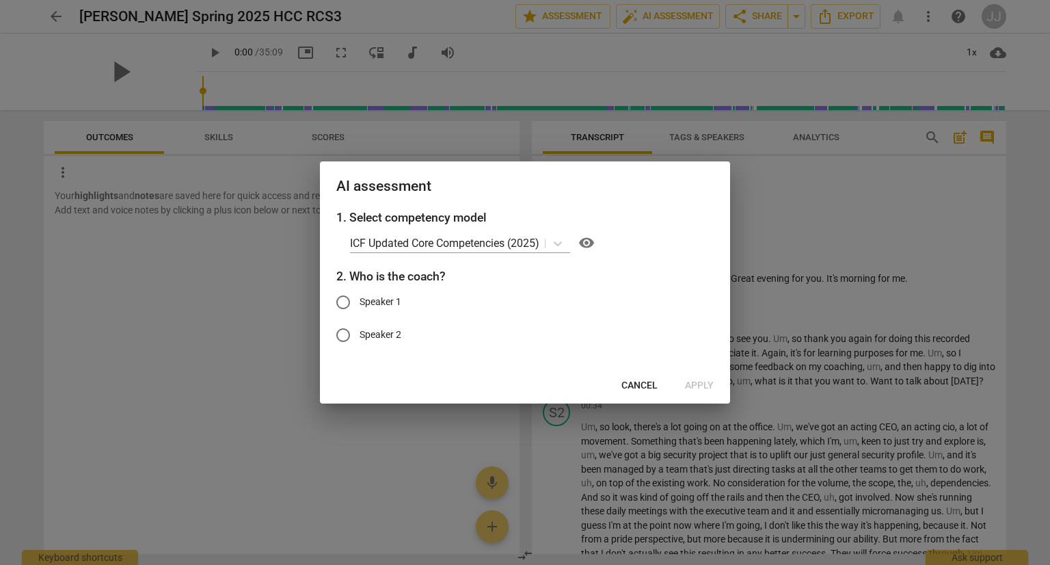
click at [642, 380] on span "Cancel" at bounding box center [640, 386] width 36 height 14
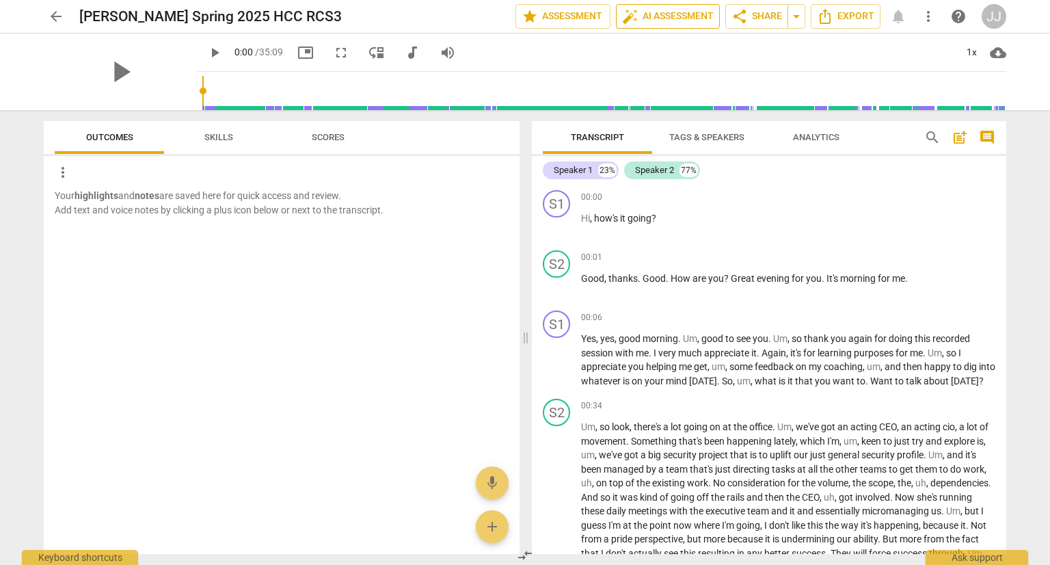
click at [653, 13] on span "auto_fix_high AI Assessment" at bounding box center [668, 16] width 92 height 16
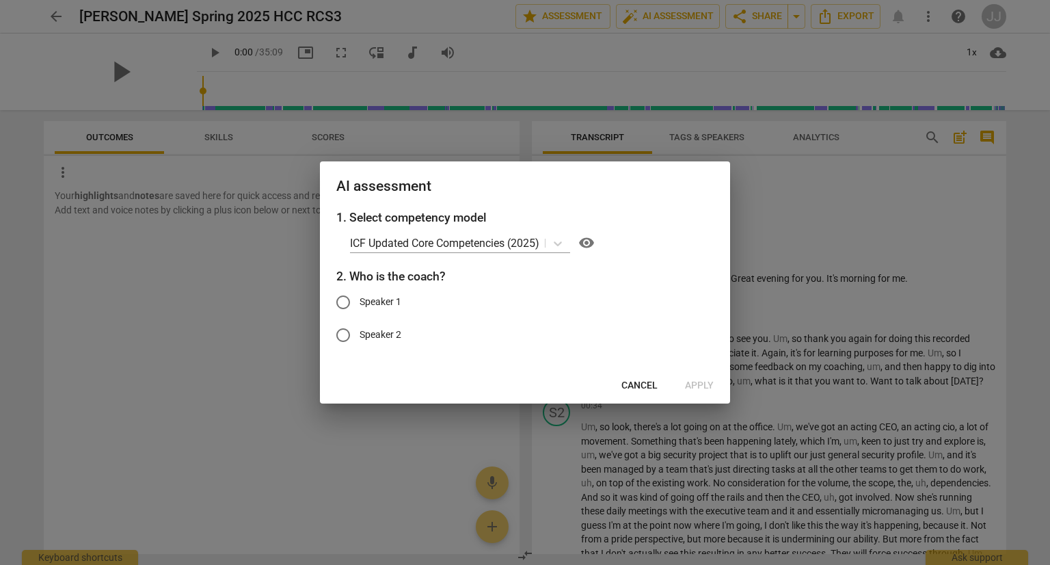
click at [370, 302] on span "Speaker 1" at bounding box center [381, 302] width 42 height 14
click at [360, 302] on input "Speaker 1" at bounding box center [343, 302] width 33 height 33
radio input "true"
click at [700, 383] on span "Apply" at bounding box center [699, 386] width 29 height 14
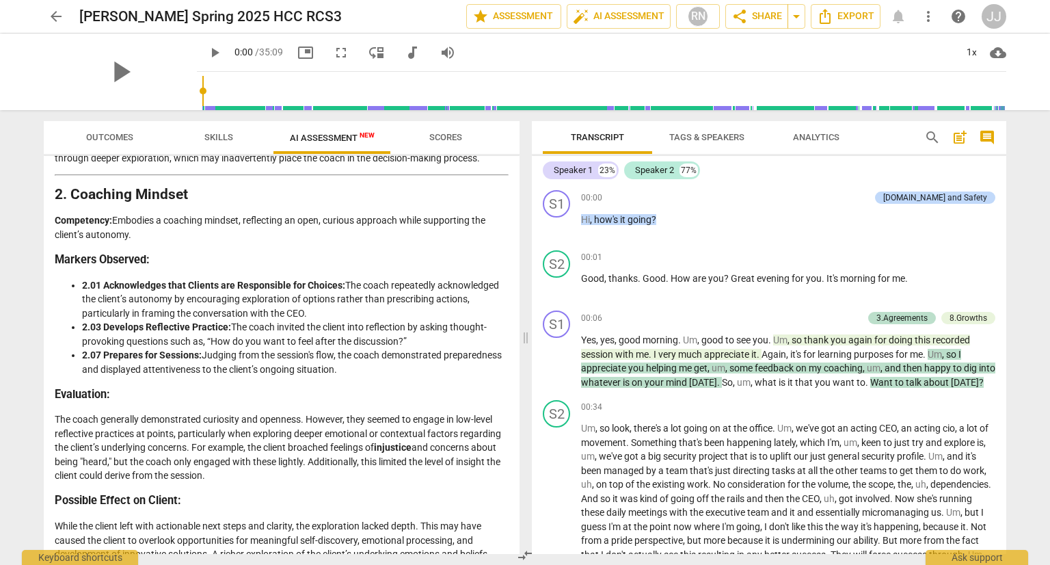
scroll to position [554, 0]
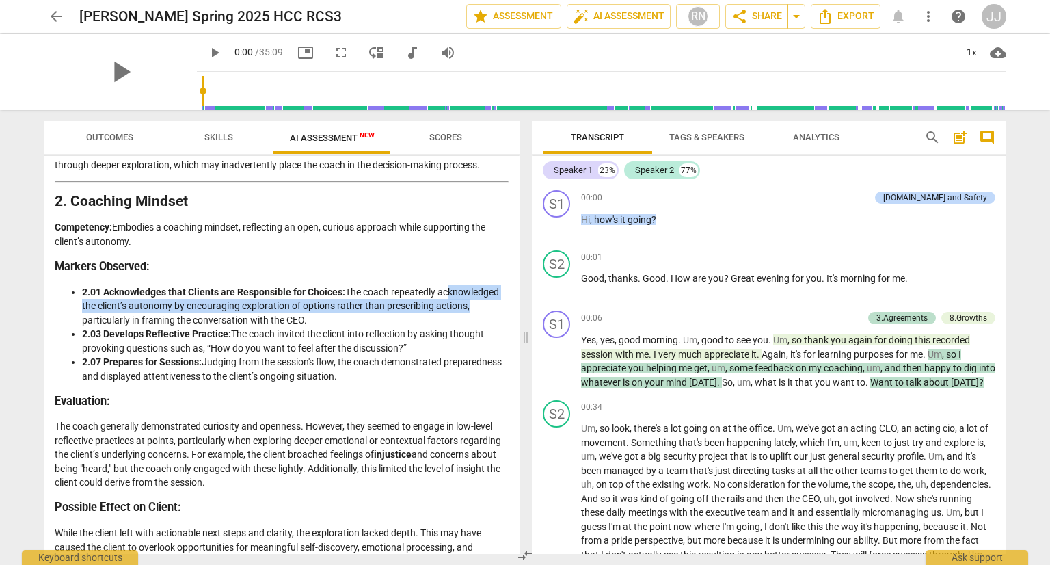
drag, startPoint x: 444, startPoint y: 304, endPoint x: 465, endPoint y: 317, distance: 25.2
click at [465, 317] on li "2.01 Acknowledges that Clients are Responsible for Choices: The coach repeatedl…" at bounding box center [295, 306] width 427 height 42
copy li "cknowledged the client’s autonomy by encouraging exploration of options rather …"
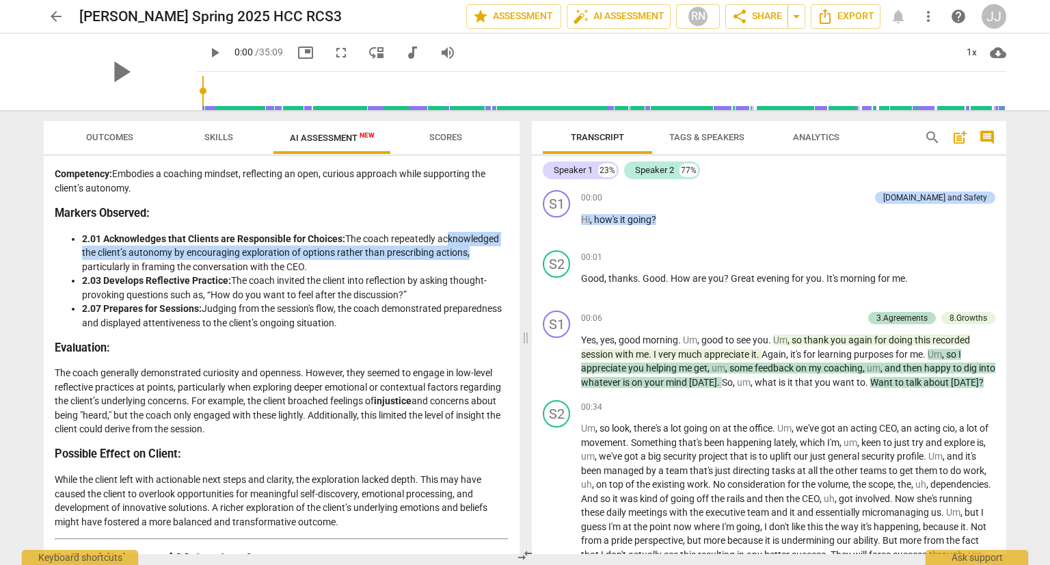
scroll to position [609, 0]
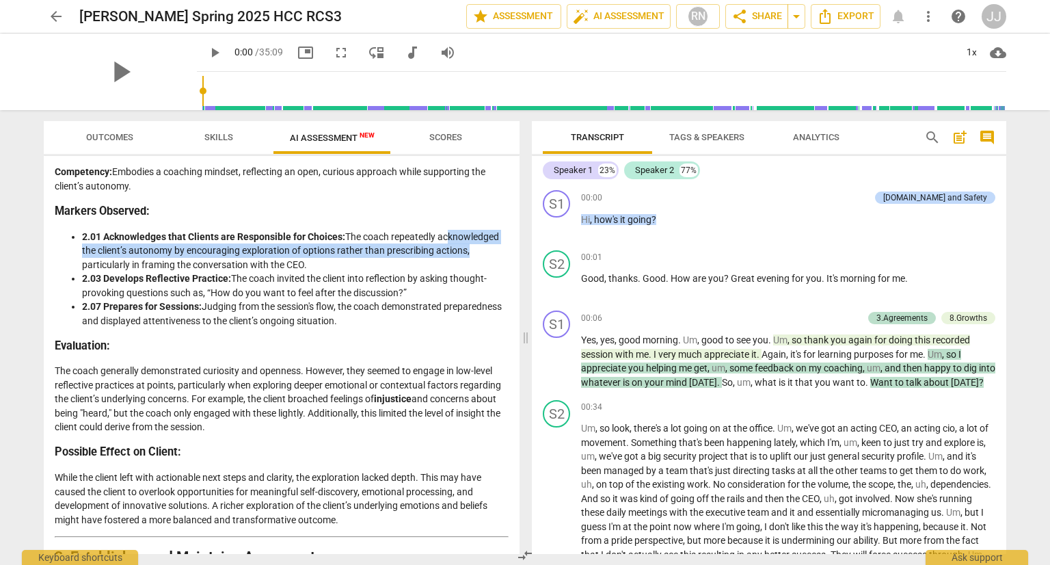
drag, startPoint x: 280, startPoint y: 293, endPoint x: 436, endPoint y: 306, distance: 156.5
click at [436, 300] on li "2.03 Develops Reflective Practice: The coach invited the client into reflection…" at bounding box center [295, 285] width 427 height 28
copy li "nvited the client into reflection by asking thought-provoking questions such as…"
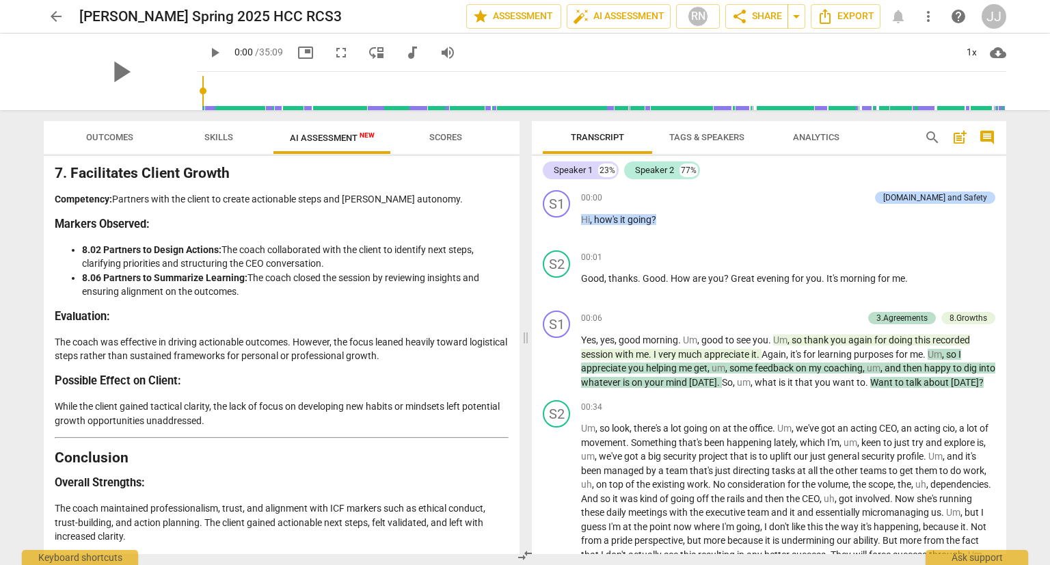
scroll to position [2523, 0]
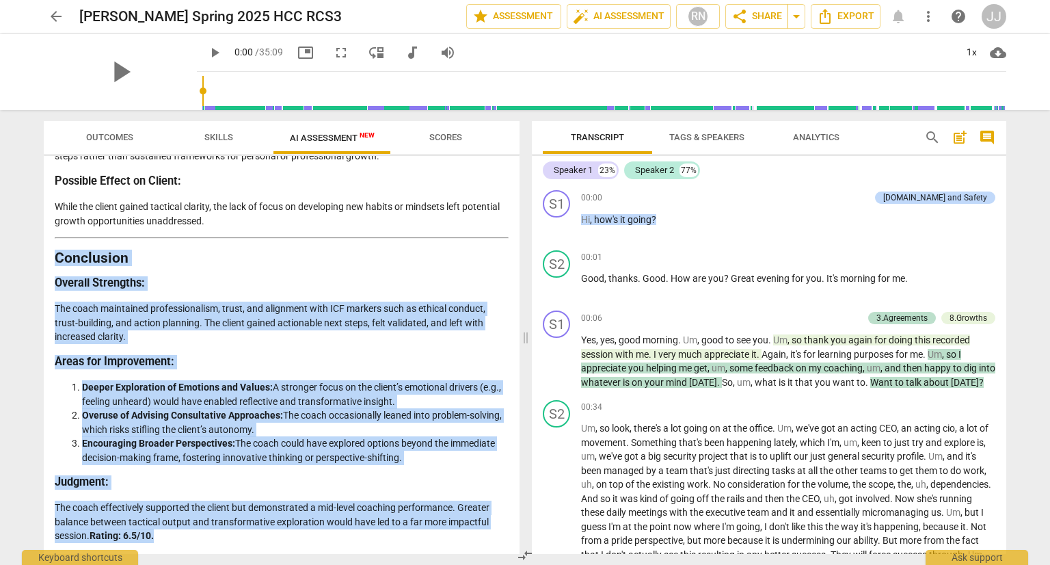
drag, startPoint x: 182, startPoint y: 542, endPoint x: 51, endPoint y: 259, distance: 311.2
click at [51, 259] on div "Disclaimer: AI can make mistakes. Consult a qualified mentor coach before actin…" at bounding box center [282, 355] width 476 height 398
click at [142, 316] on p "The coach maintained professionalism, trust, and alignment with ICF markers suc…" at bounding box center [282, 323] width 454 height 42
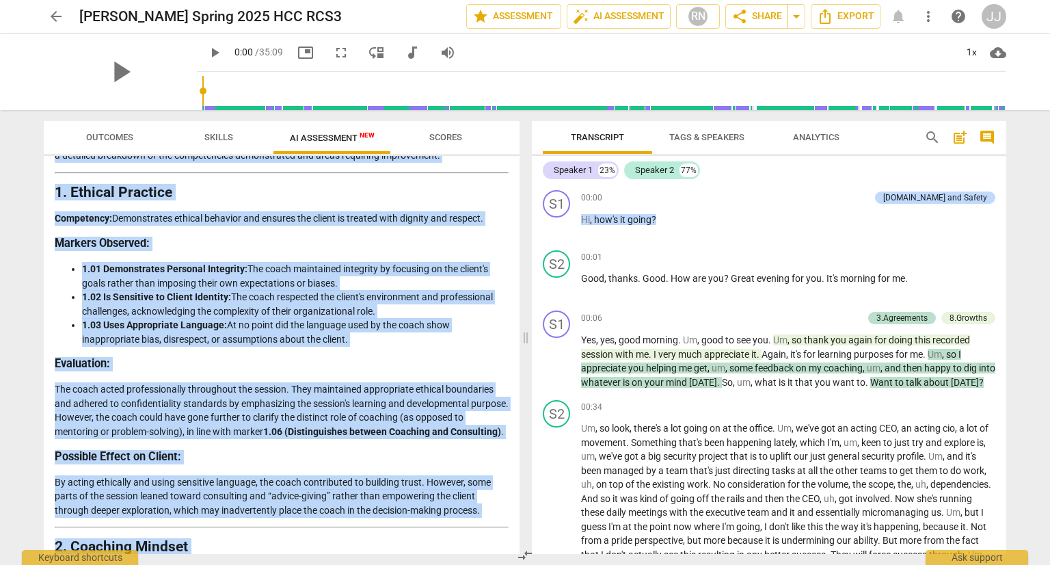
scroll to position [0, 0]
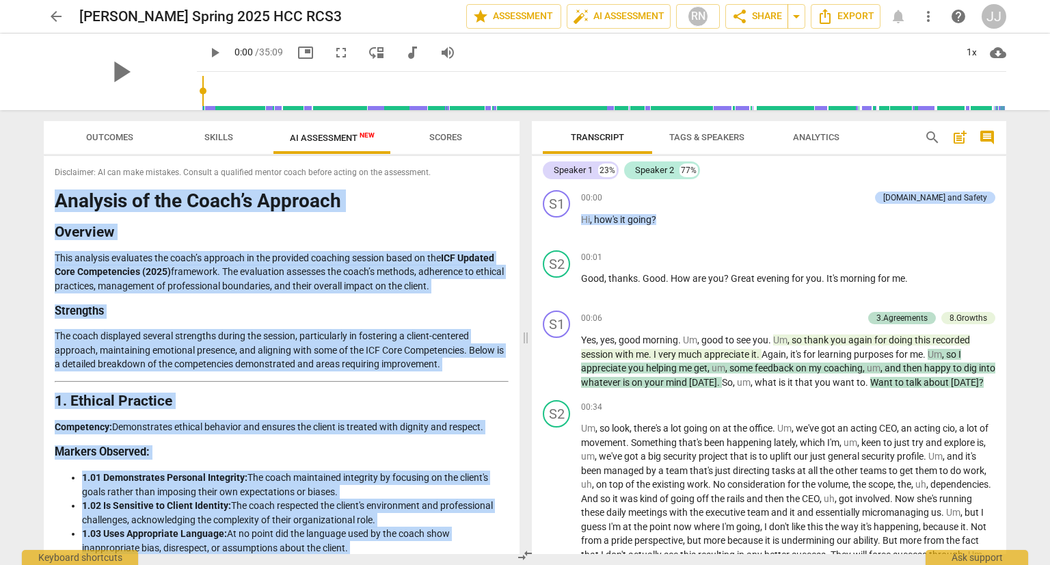
drag, startPoint x: 172, startPoint y: 536, endPoint x: 55, endPoint y: 200, distance: 356.4
copy div "Analysis of the Coach’s Approach Overview This analysis evaluates the coach’s a…"
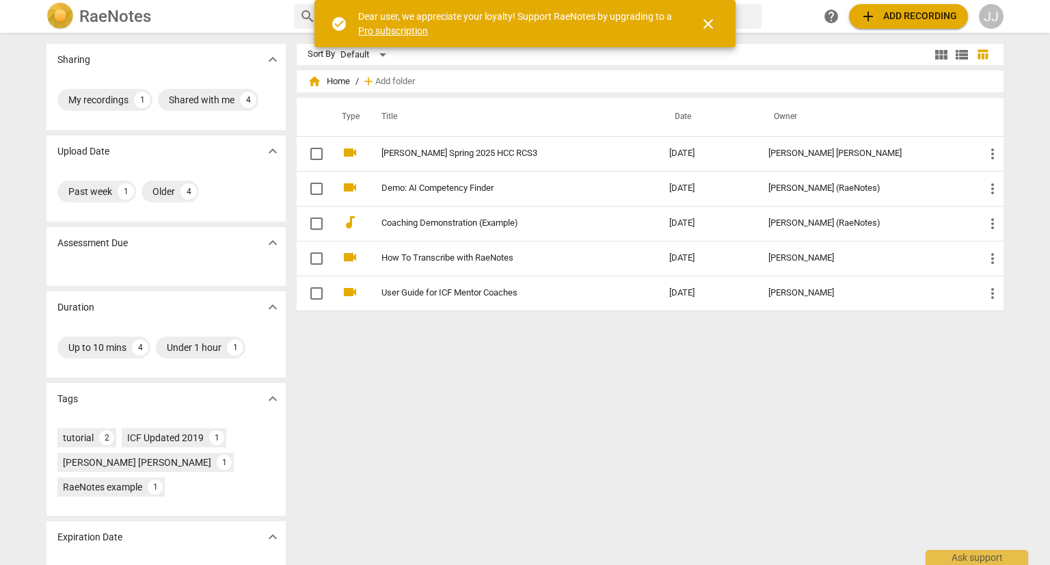
click at [988, 12] on div "JJ" at bounding box center [991, 16] width 25 height 25
